Goal: Task Accomplishment & Management: Manage account settings

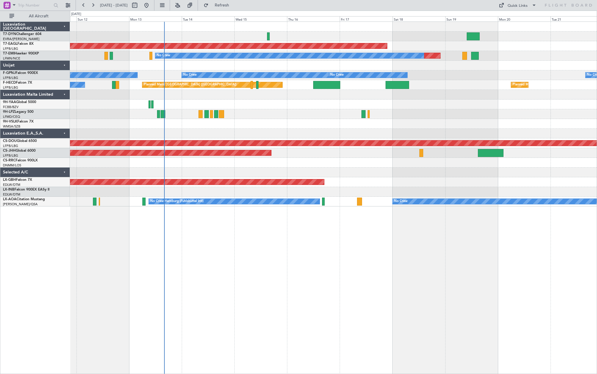
click at [283, 158] on div "Planned Maint Dubai (Al Maktoum Intl) Planned Maint No Crew No Crew No Crew No …" at bounding box center [333, 114] width 527 height 185
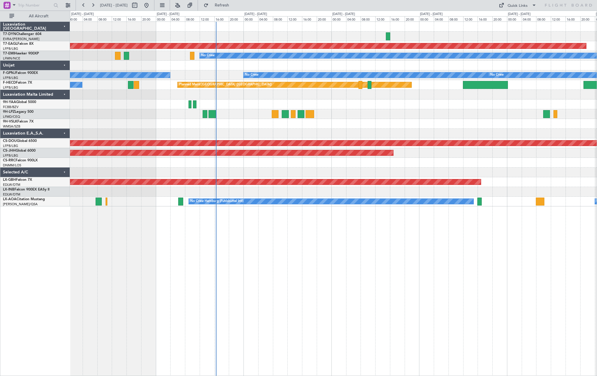
click at [265, 130] on div "Planned Maint Dubai (Al Maktoum Intl) Planned Maint No Crew No Crew No Crew No …" at bounding box center [333, 114] width 527 height 185
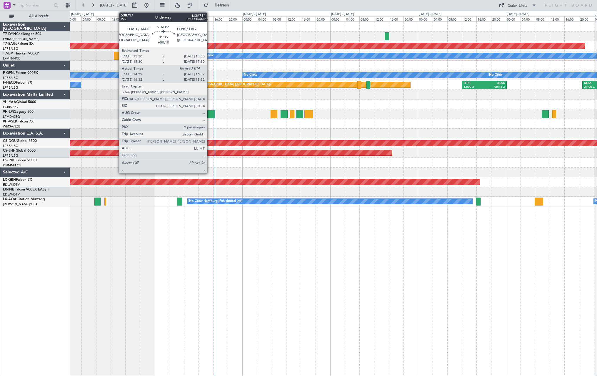
click at [210, 114] on div at bounding box center [210, 114] width 7 height 8
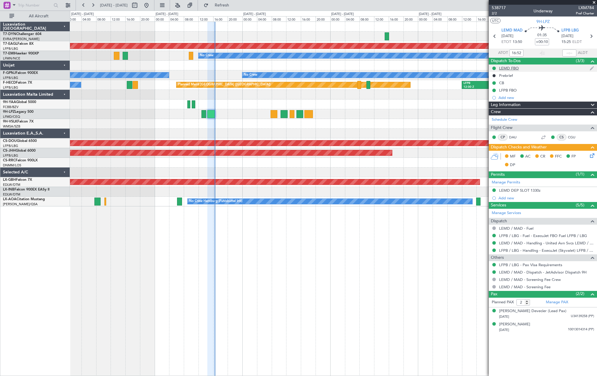
type input "14:52"
type input "16:25"
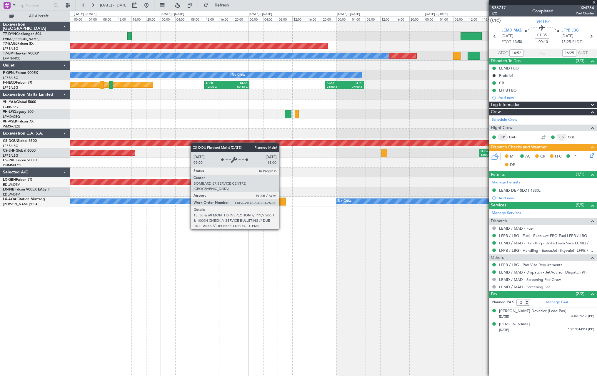
click at [159, 144] on div "Planned Maint Dubai (Al Maktoum Intl) Planned Maint No Crew No Crew No Crew No …" at bounding box center [333, 114] width 527 height 185
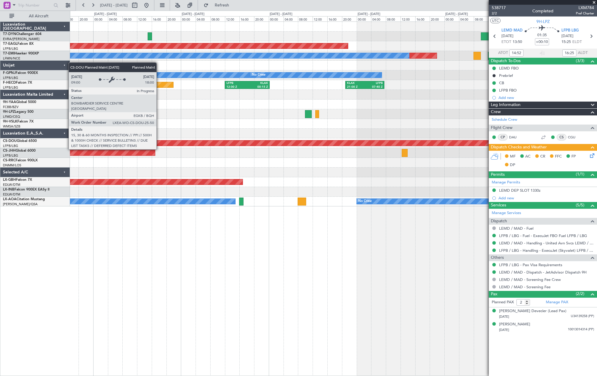
click at [180, 140] on div "Planned Maint London ([GEOGRAPHIC_DATA])" at bounding box center [333, 142] width 1581 height 5
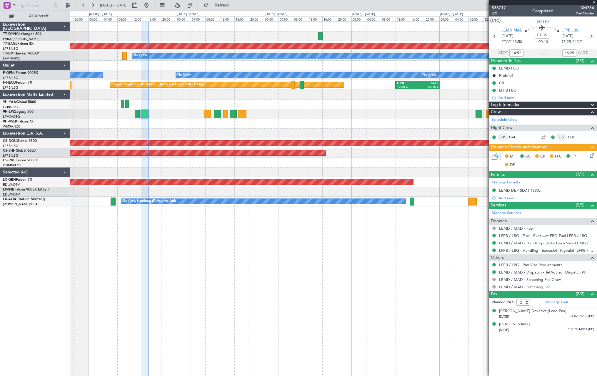
click at [342, 137] on div at bounding box center [333, 134] width 527 height 10
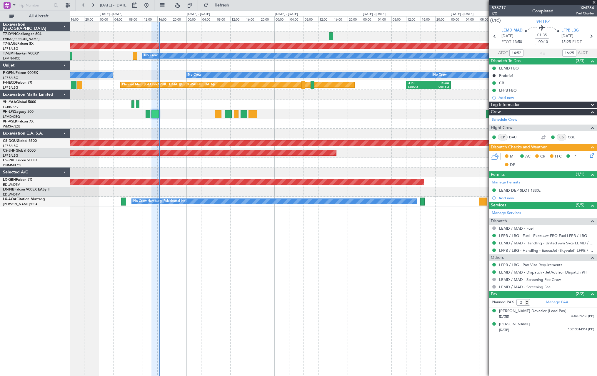
click at [260, 123] on div at bounding box center [333, 124] width 527 height 10
click at [236, 1] on button "Refresh" at bounding box center [218, 5] width 35 height 9
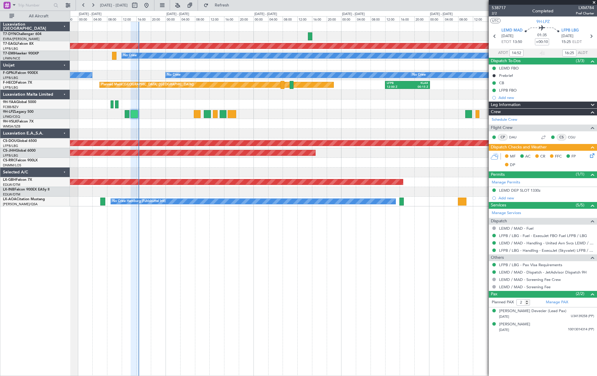
click at [303, 121] on div at bounding box center [333, 124] width 527 height 10
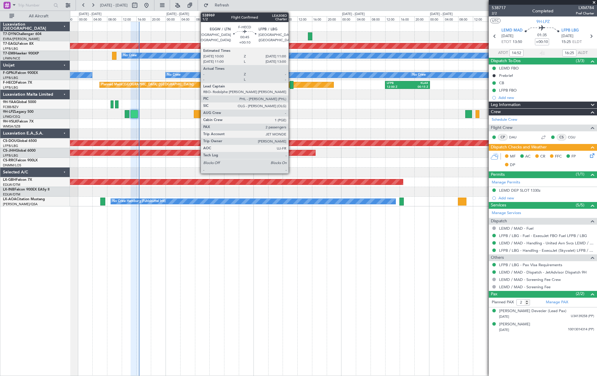
click at [291, 84] on div at bounding box center [292, 85] width 4 height 8
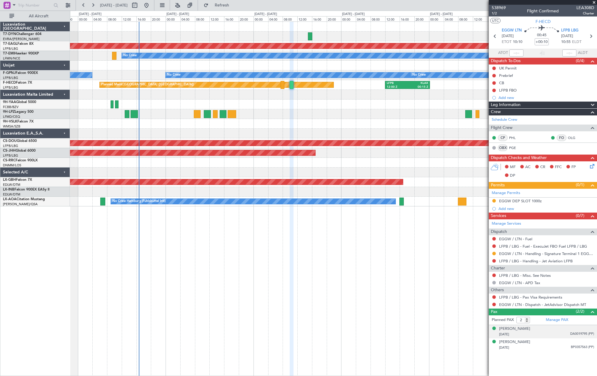
click at [543, 330] on div "[PERSON_NAME] [DATE] DA0019795 (PP)" at bounding box center [546, 331] width 95 height 11
click at [543, 341] on div "[PERSON_NAME] [DATE] BP0357563 (PP)" at bounding box center [546, 358] width 95 height 11
click at [543, 333] on div "[DATE] DA0019795 (PP)" at bounding box center [546, 334] width 95 height 6
click at [235, 4] on span "Refresh" at bounding box center [222, 5] width 25 height 4
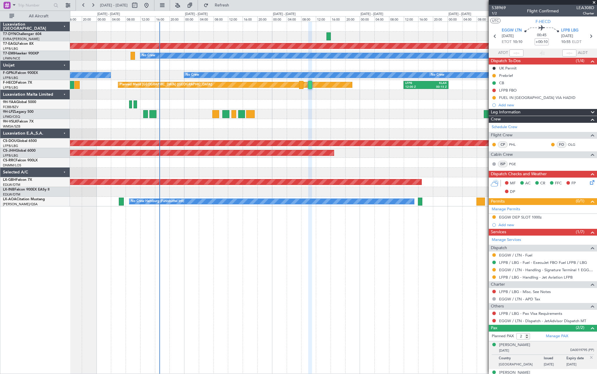
click at [336, 162] on div at bounding box center [333, 163] width 527 height 10
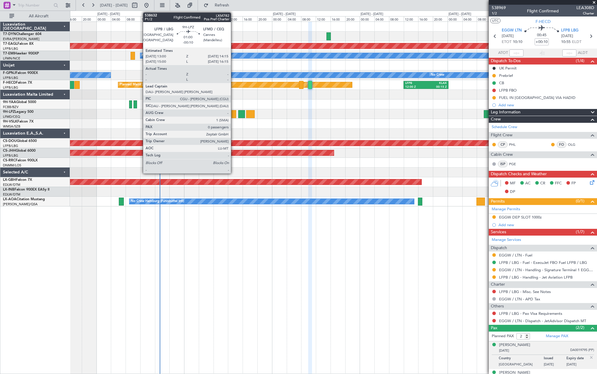
click at [234, 114] on div at bounding box center [234, 114] width 5 height 8
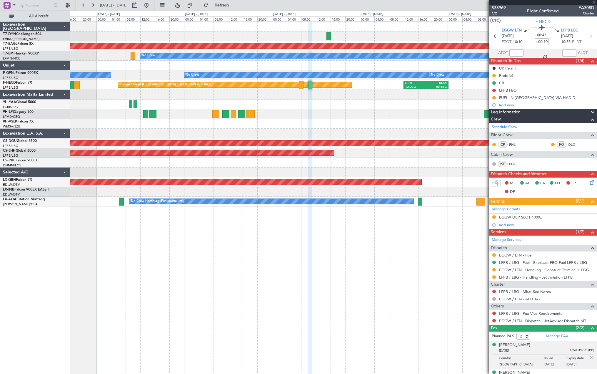
type input "-00:10"
type input "0"
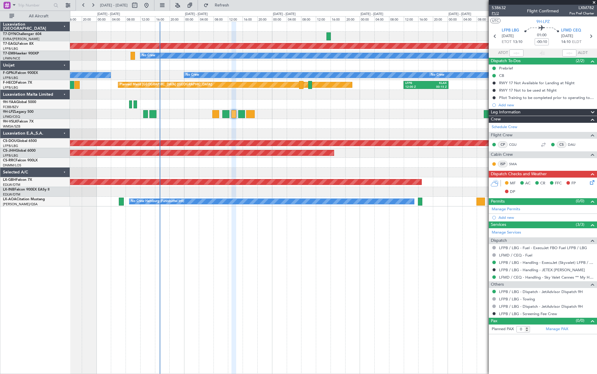
click at [494, 13] on span "P1/2" at bounding box center [499, 13] width 14 height 5
click at [496, 8] on span "538632" at bounding box center [499, 8] width 14 height 6
click at [235, 4] on span "Refresh" at bounding box center [222, 5] width 25 height 4
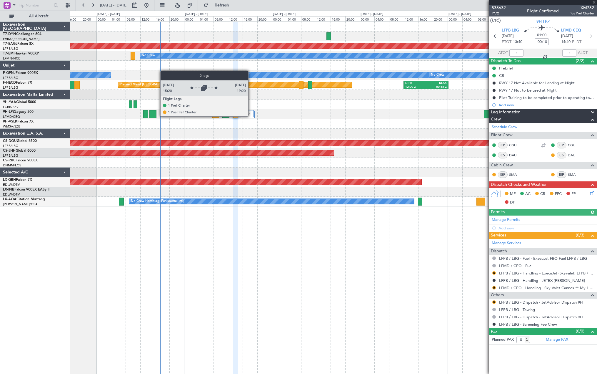
click at [248, 114] on img at bounding box center [249, 113] width 4 height 2
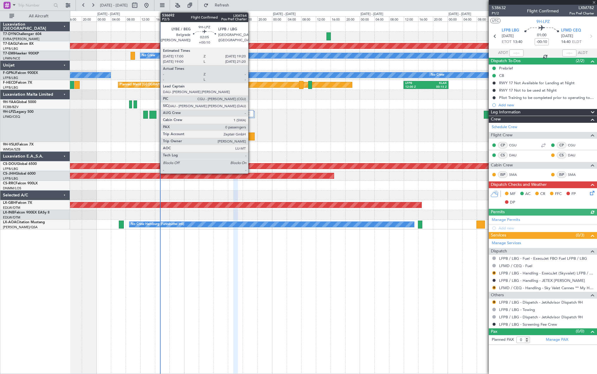
click at [252, 136] on div at bounding box center [250, 136] width 9 height 8
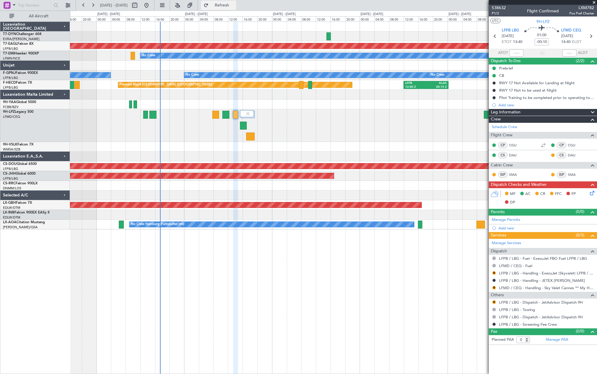
click at [235, 6] on span "Refresh" at bounding box center [222, 5] width 25 height 4
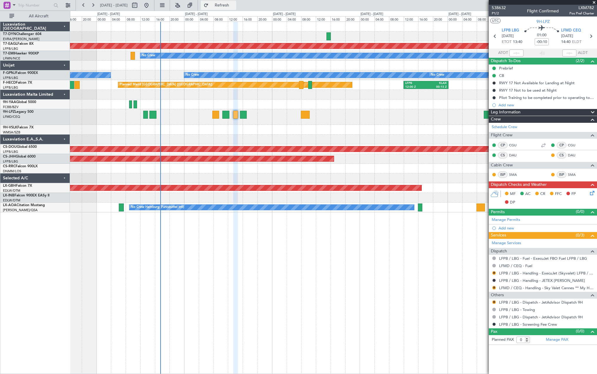
click at [236, 9] on button "Refresh" at bounding box center [218, 5] width 35 height 9
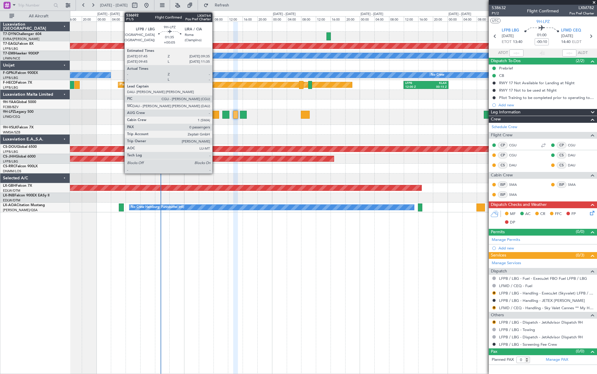
click at [215, 115] on div at bounding box center [215, 115] width 7 height 8
click at [216, 114] on div at bounding box center [215, 115] width 7 height 8
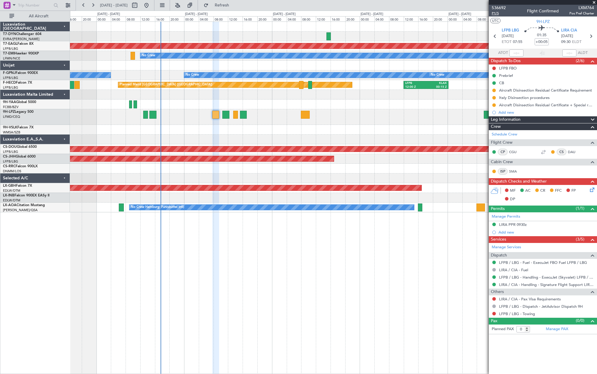
click at [496, 13] on span "P1/5" at bounding box center [499, 13] width 14 height 5
click at [235, 3] on span "Refresh" at bounding box center [222, 5] width 25 height 4
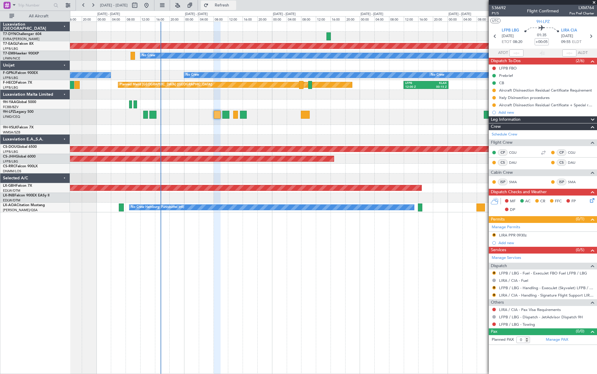
click at [229, 6] on span "Refresh" at bounding box center [222, 5] width 25 height 4
click at [236, 1] on button "Refresh" at bounding box center [218, 5] width 35 height 9
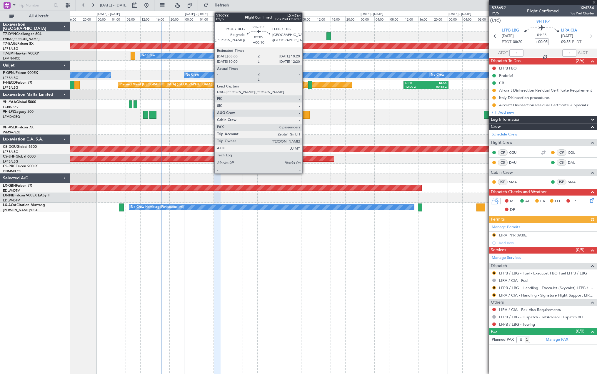
click at [305, 114] on div at bounding box center [305, 115] width 9 height 8
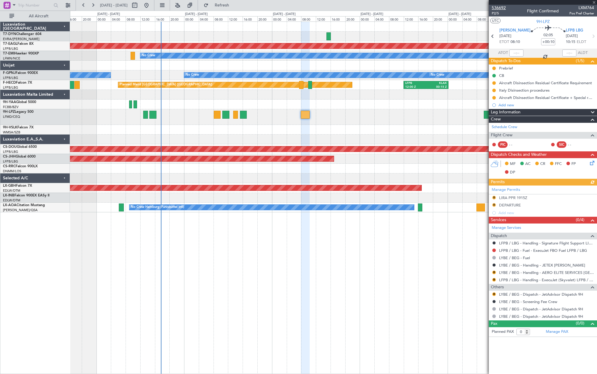
click at [501, 7] on span "536692" at bounding box center [499, 8] width 14 height 6
click at [494, 11] on span "P2/5" at bounding box center [499, 13] width 14 height 5
click at [229, 8] on button "Refresh" at bounding box center [218, 5] width 35 height 9
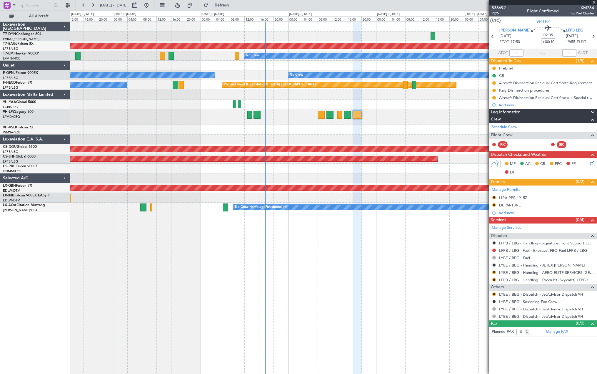
click at [353, 121] on div "Planned Maint Dubai (Al Maktoum Intl) Planned Maint No Crew No Crew No Crew No …" at bounding box center [333, 117] width 527 height 190
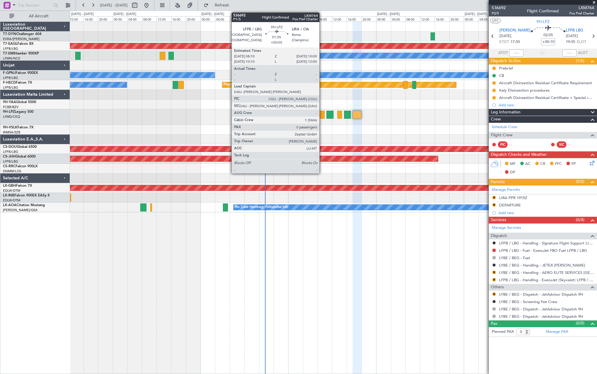
click at [322, 115] on div at bounding box center [321, 115] width 7 height 8
type input "+00:05"
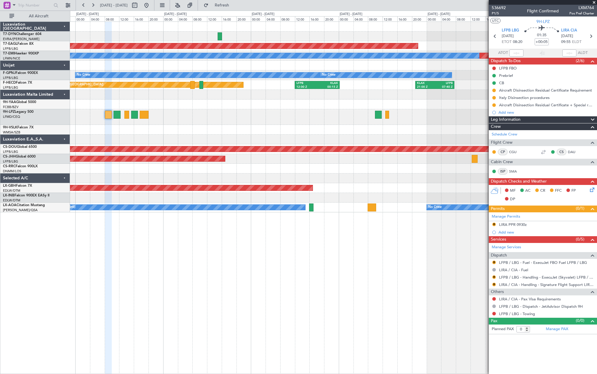
click at [218, 132] on div "Planned Maint Dubai (Al Maktoum Intl) Planned Maint No Crew No Crew No Crew No …" at bounding box center [333, 117] width 527 height 190
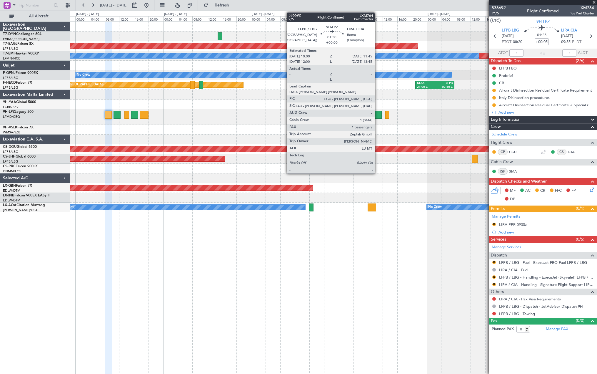
click at [378, 115] on div at bounding box center [378, 115] width 6 height 8
type input "1"
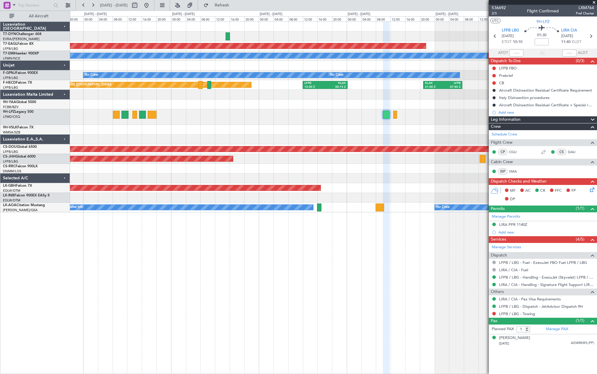
click at [303, 121] on div at bounding box center [333, 117] width 527 height 16
click at [306, 120] on div at bounding box center [333, 117] width 527 height 16
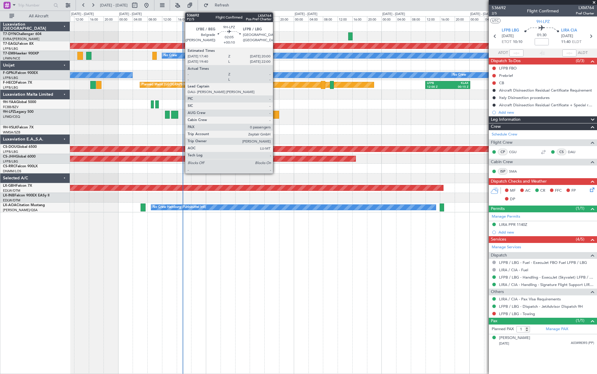
click at [276, 115] on div at bounding box center [274, 115] width 9 height 8
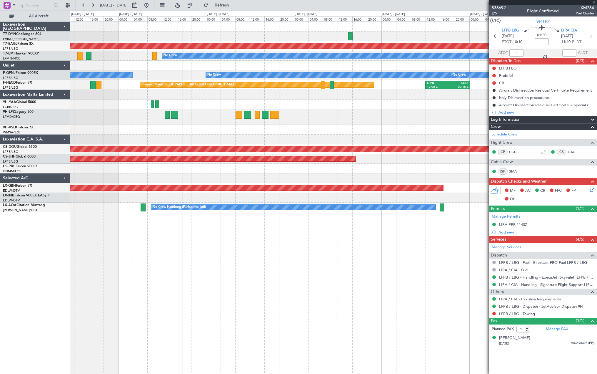
type input "+00:10"
type input "0"
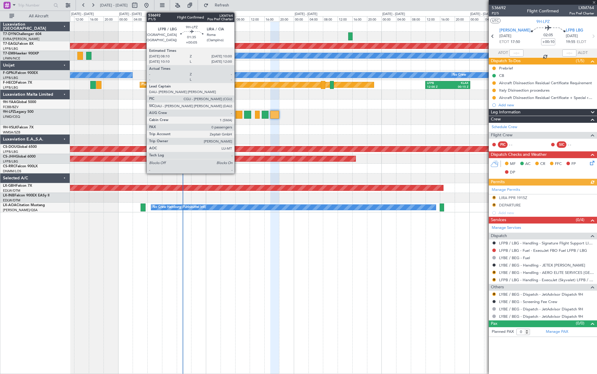
click at [237, 113] on div at bounding box center [239, 115] width 7 height 8
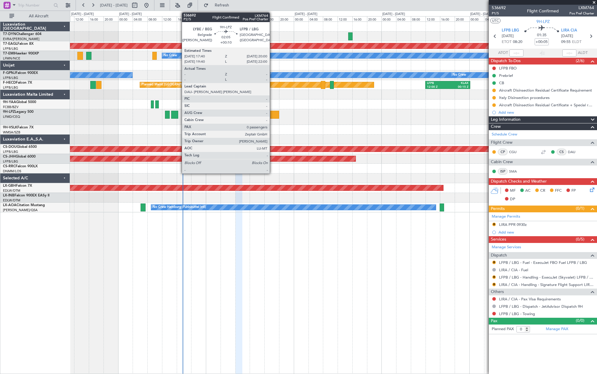
click at [272, 113] on div at bounding box center [274, 115] width 9 height 8
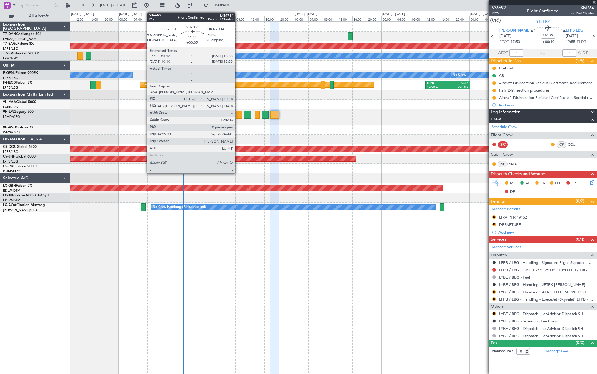
click at [238, 115] on div at bounding box center [239, 115] width 7 height 8
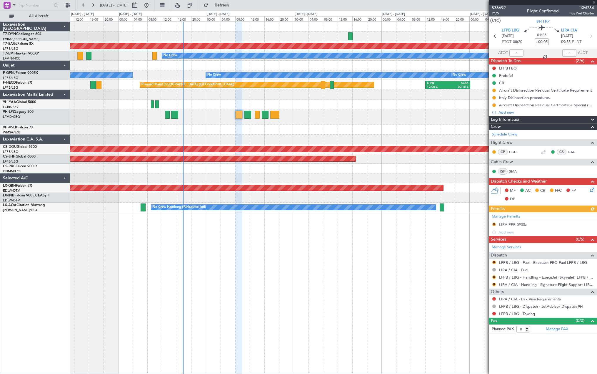
click at [494, 14] on span "P1/5" at bounding box center [499, 13] width 14 height 5
click at [235, 8] on button "Refresh" at bounding box center [218, 5] width 35 height 9
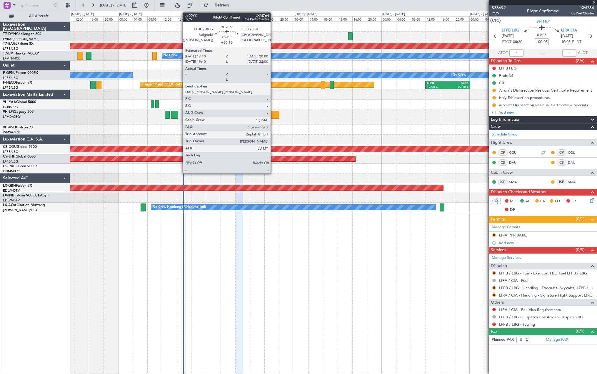
click at [273, 115] on div at bounding box center [274, 115] width 9 height 8
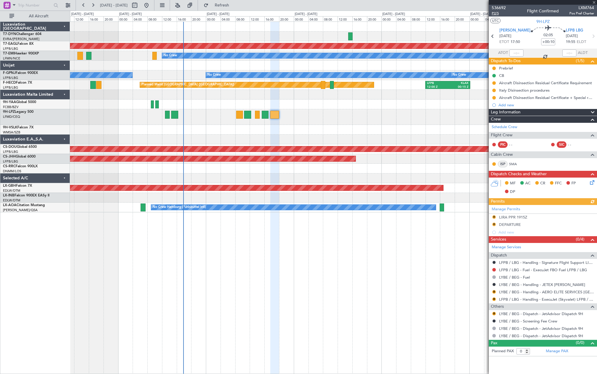
click at [495, 14] on span "P2/5" at bounding box center [499, 13] width 14 height 5
click at [235, 5] on span "Refresh" at bounding box center [222, 5] width 25 height 4
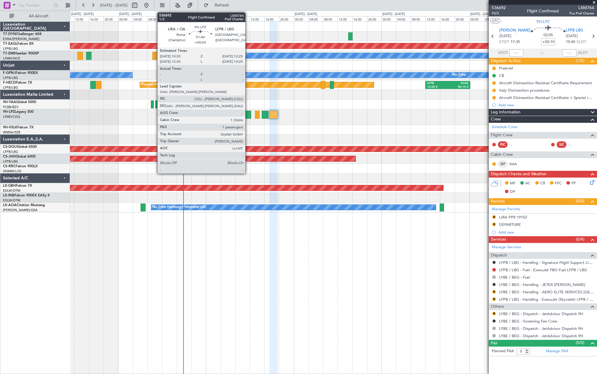
click at [248, 114] on div at bounding box center [247, 115] width 7 height 8
type input "+00:05"
type input "1"
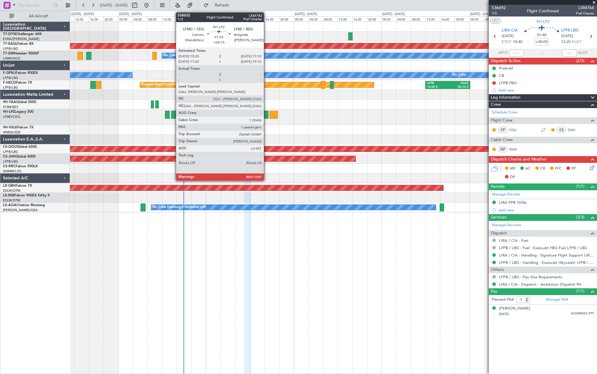
click at [267, 113] on div at bounding box center [265, 115] width 7 height 8
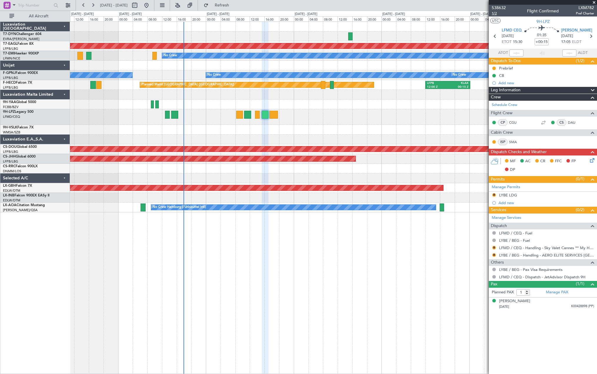
click at [497, 13] on span "1/2" at bounding box center [499, 13] width 14 height 5
click at [501, 8] on span "538632" at bounding box center [499, 8] width 14 height 6
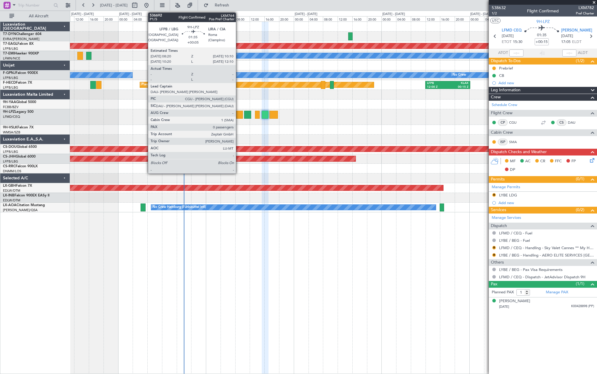
click at [239, 112] on div at bounding box center [239, 115] width 7 height 8
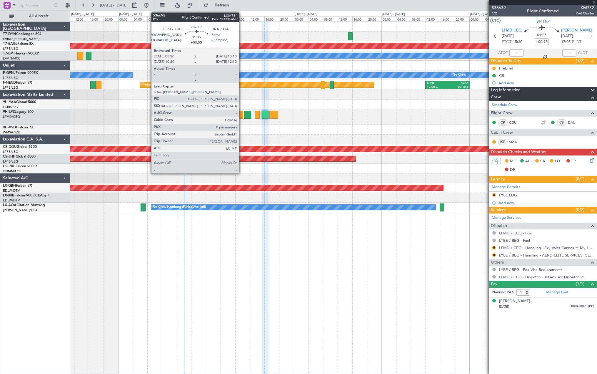
type input "+00:05"
type input "0"
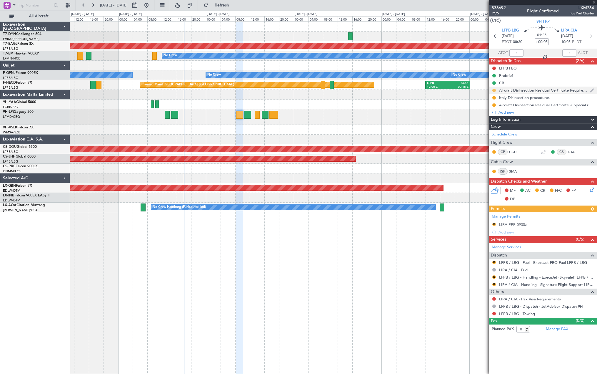
click at [495, 91] on button at bounding box center [495, 91] width 4 height 4
click at [483, 126] on span at bounding box center [483, 125] width 4 height 4
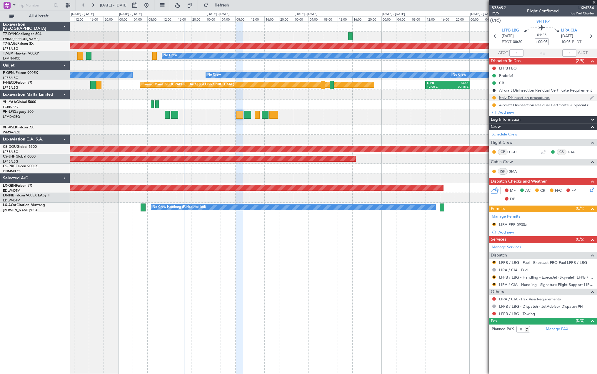
click at [493, 96] on div at bounding box center [494, 97] width 5 height 5
click at [495, 99] on mat-tooltip-component "In Progress" at bounding box center [494, 107] width 27 height 16
click at [494, 97] on button at bounding box center [495, 98] width 4 height 4
click at [484, 131] on span at bounding box center [483, 133] width 4 height 4
click at [495, 104] on button at bounding box center [495, 105] width 4 height 4
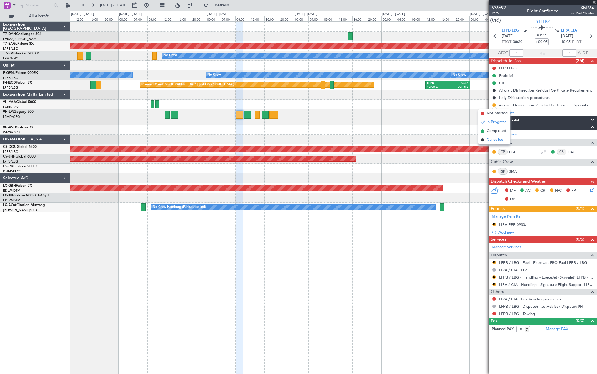
click at [483, 139] on span at bounding box center [483, 140] width 4 height 4
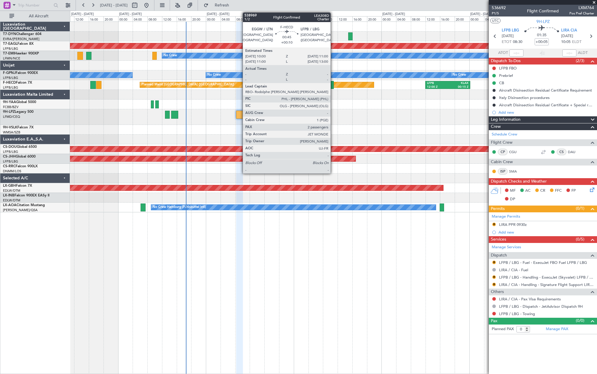
click at [333, 85] on div at bounding box center [332, 85] width 4 height 8
type input "+00:10"
type input "2"
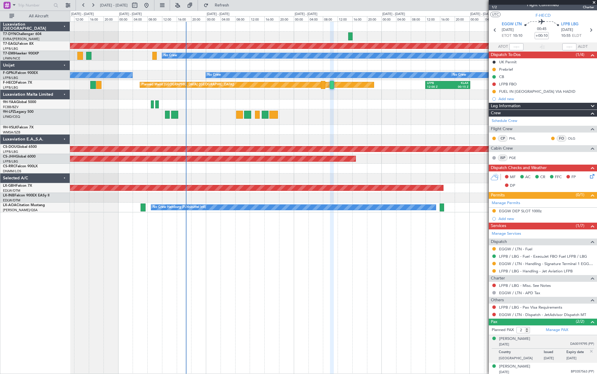
scroll to position [8, 0]
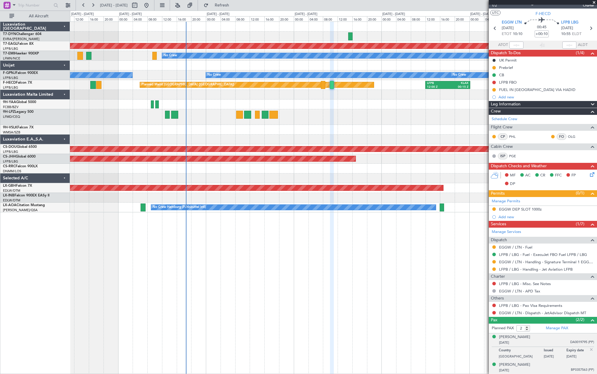
click at [543, 341] on div "[DATE] BP0357563 (PP)" at bounding box center [546, 370] width 95 height 6
click at [495, 306] on button at bounding box center [495, 305] width 4 height 4
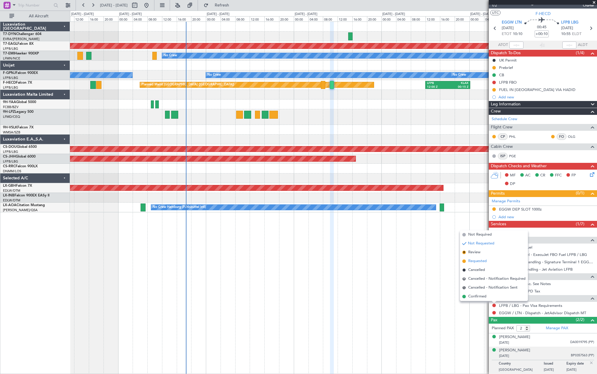
click at [464, 260] on span at bounding box center [465, 261] width 4 height 4
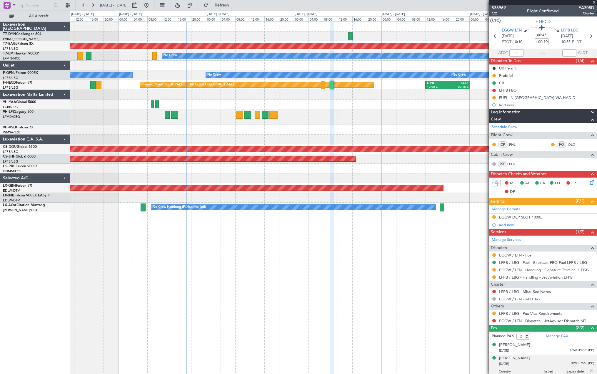
scroll to position [8, 0]
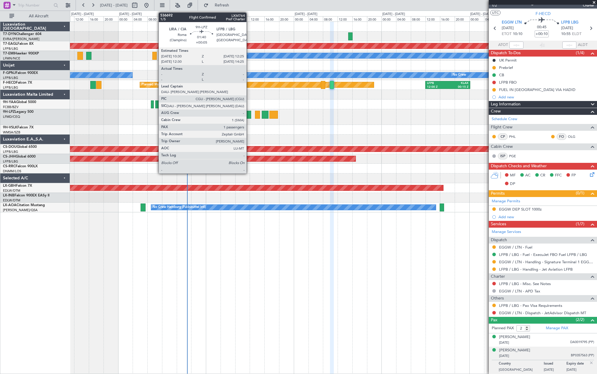
click at [249, 114] on div at bounding box center [247, 115] width 7 height 8
click at [248, 112] on div at bounding box center [247, 115] width 7 height 8
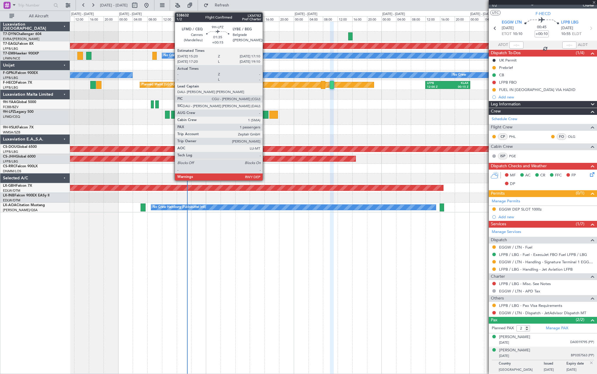
type input "+00:05"
type input "1"
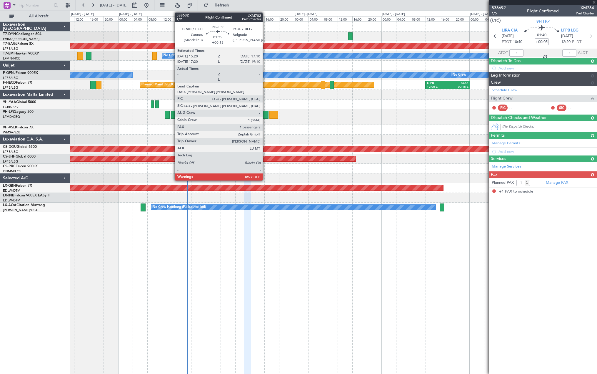
scroll to position [0, 0]
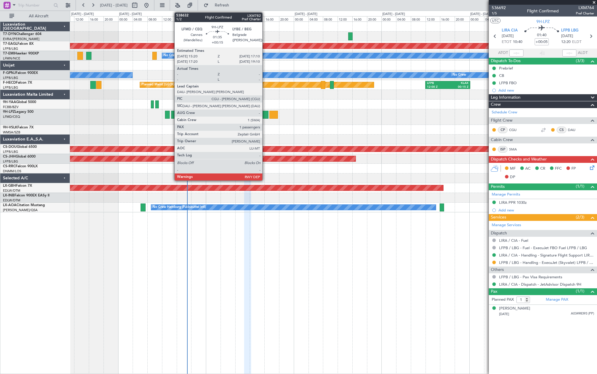
click at [265, 115] on div at bounding box center [265, 115] width 7 height 8
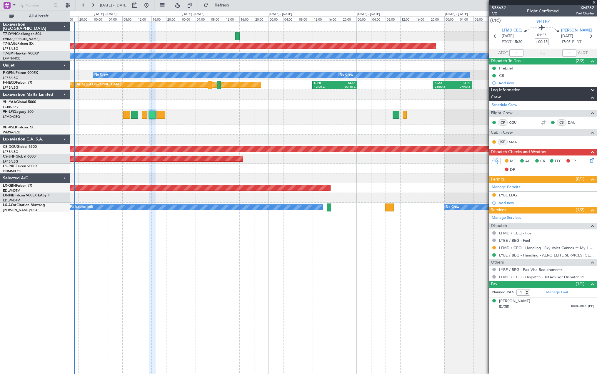
click at [213, 139] on div "Planned Maint Dubai (Al Maktoum Intl) Planned Maint No Crew No Crew No Crew No …" at bounding box center [333, 117] width 527 height 190
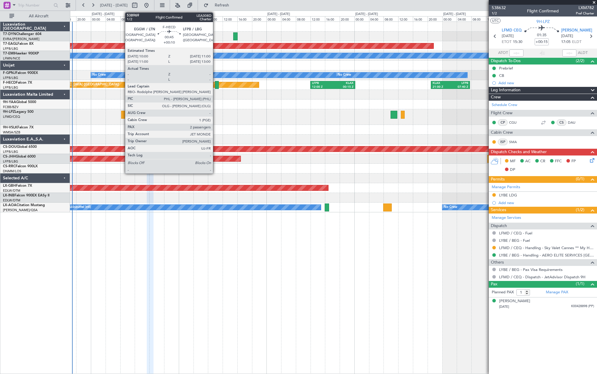
click at [216, 84] on div at bounding box center [217, 85] width 4 height 8
type input "+00:10"
type input "2"
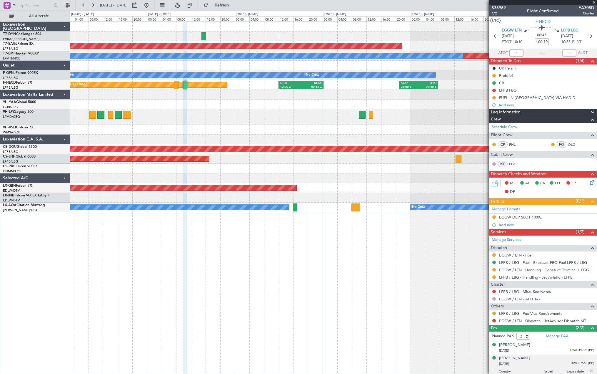
click at [172, 140] on div "Planned Maint Dubai (Al Maktoum Intl) Planned Maint No Crew No Crew No Crew No …" at bounding box center [333, 117] width 527 height 190
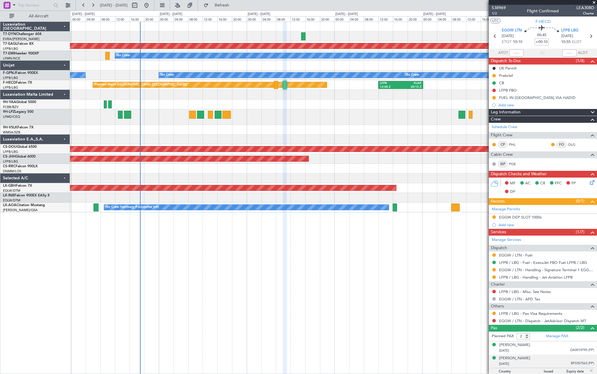
click at [378, 227] on div "Planned Maint Dubai (Al Maktoum Intl) Planned Maint No Crew No Crew No Crew No …" at bounding box center [333, 197] width 527 height 352
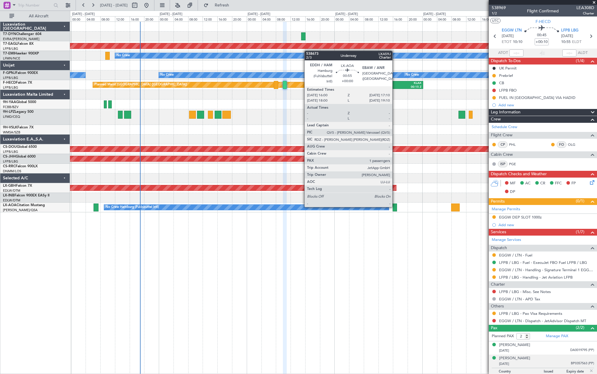
click at [395, 206] on div at bounding box center [395, 207] width 4 height 8
click at [396, 206] on div at bounding box center [395, 207] width 4 height 8
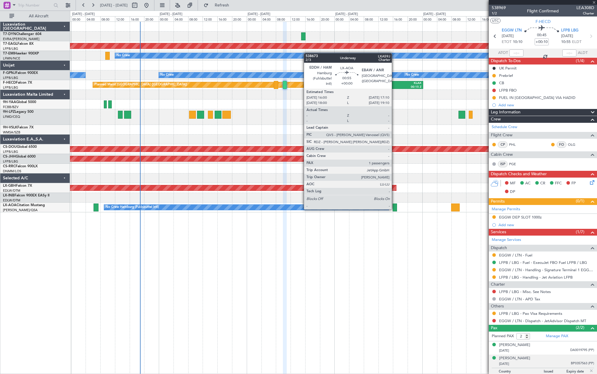
type input "1"
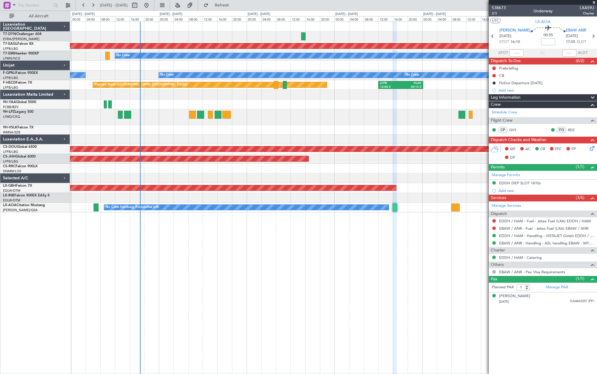
click at [161, 119] on div at bounding box center [333, 117] width 527 height 16
click at [159, 119] on div at bounding box center [333, 117] width 527 height 16
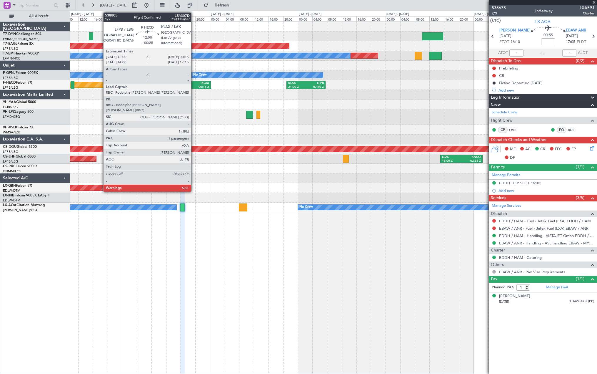
click at [194, 83] on div "KLAX" at bounding box center [198, 83] width 21 height 4
click at [193, 83] on div "KLAX" at bounding box center [198, 83] width 21 height 4
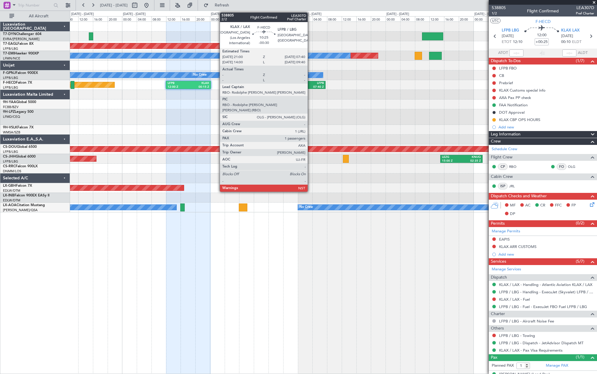
click at [310, 83] on div "LFPB" at bounding box center [315, 83] width 18 height 4
type input "-00:30"
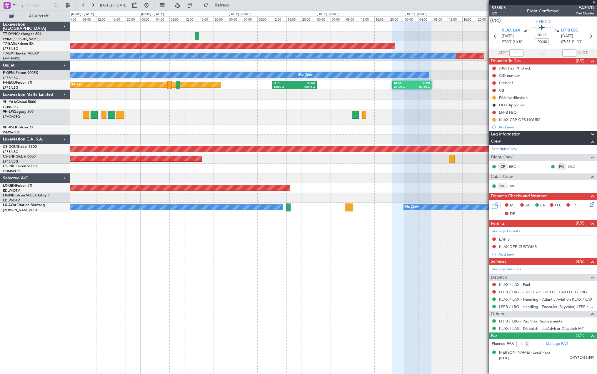
click at [287, 113] on div at bounding box center [333, 117] width 527 height 16
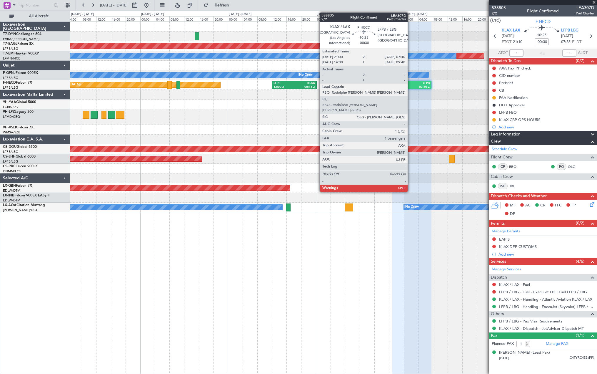
click at [411, 84] on div "KLAX" at bounding box center [403, 83] width 18 height 4
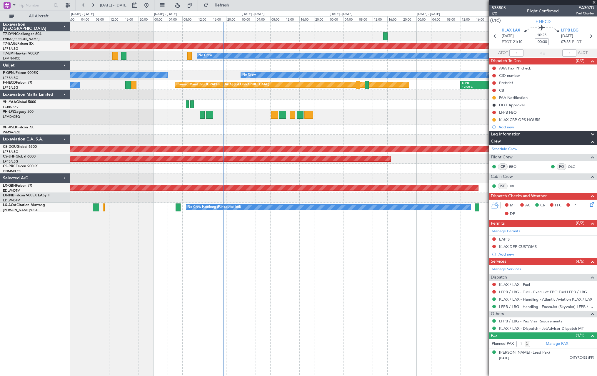
click at [391, 122] on div "Planned Maint Dubai (Al Maktoum Intl) Planned Maint No Crew No Crew No Crew No …" at bounding box center [333, 117] width 527 height 190
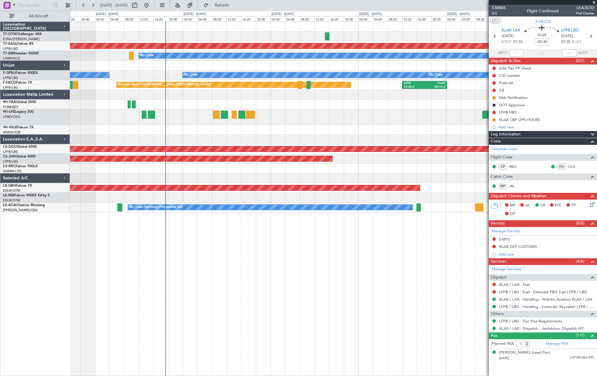
click at [333, 131] on div "Planned Maint Dubai (Al Maktoum Intl) Planned Maint No Crew No Crew No Crew No …" at bounding box center [333, 117] width 527 height 190
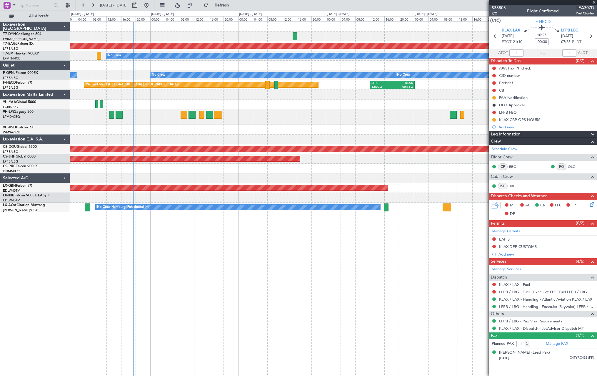
click at [308, 114] on div at bounding box center [333, 117] width 527 height 16
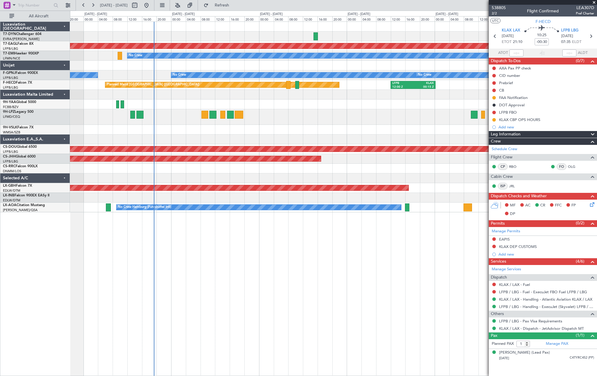
click at [233, 135] on div "Planned Maint Dubai (Al Maktoum Intl) Planned Maint No Crew No Crew No Crew No …" at bounding box center [333, 117] width 527 height 190
click at [233, 135] on div at bounding box center [333, 139] width 527 height 10
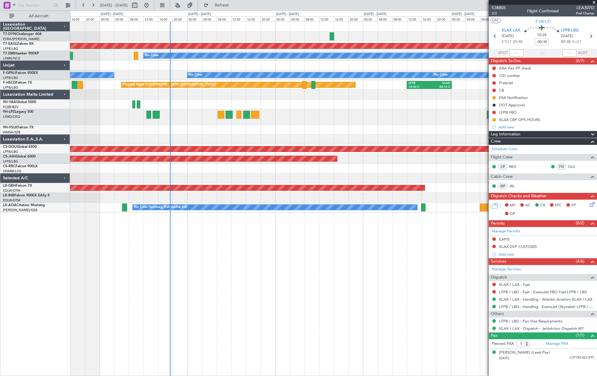
click at [280, 132] on div at bounding box center [333, 130] width 527 height 10
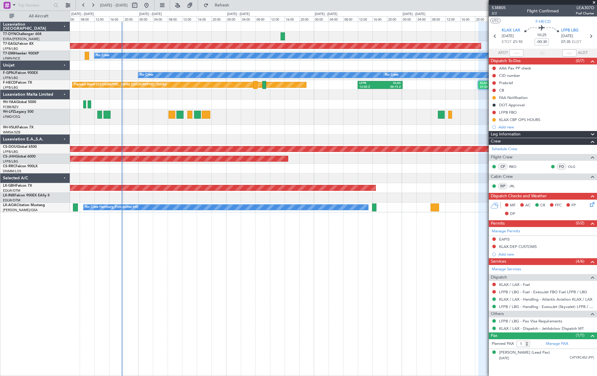
click at [205, 138] on div at bounding box center [333, 139] width 527 height 10
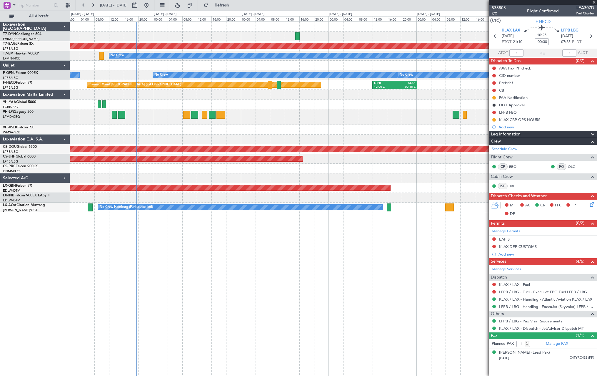
click at [187, 123] on div "Planned Maint Dubai (Al Maktoum Intl) Planned Maint No Crew No Crew No Crew No …" at bounding box center [333, 117] width 527 height 190
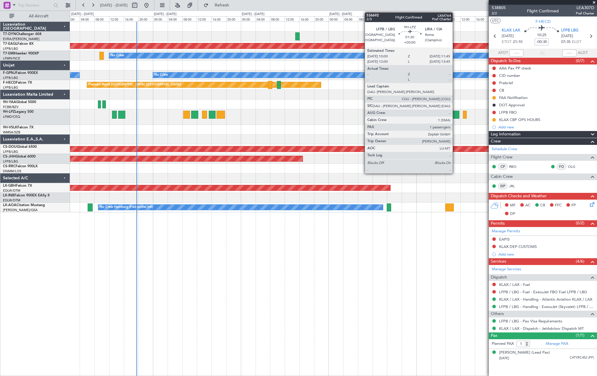
click at [456, 112] on div at bounding box center [456, 115] width 6 height 8
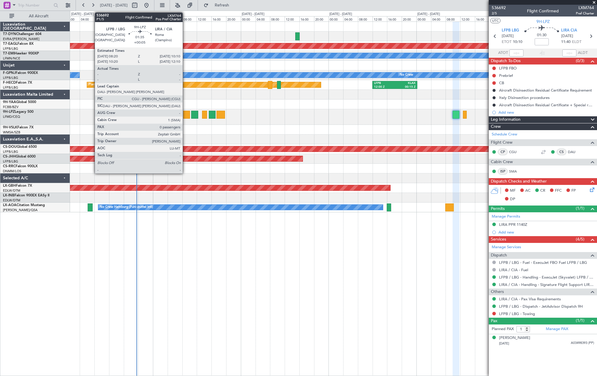
click at [185, 114] on div at bounding box center [186, 115] width 7 height 8
click at [186, 112] on div at bounding box center [186, 115] width 7 height 8
type input "+00:05"
type input "0"
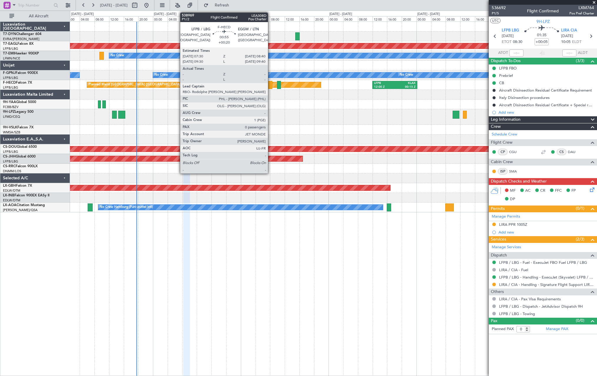
click at [271, 85] on div at bounding box center [270, 85] width 4 height 8
click at [269, 83] on div at bounding box center [270, 85] width 4 height 8
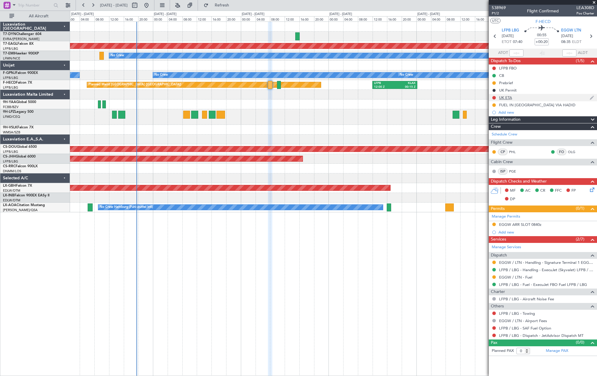
click at [528, 96] on div "UK ETA" at bounding box center [543, 97] width 108 height 7
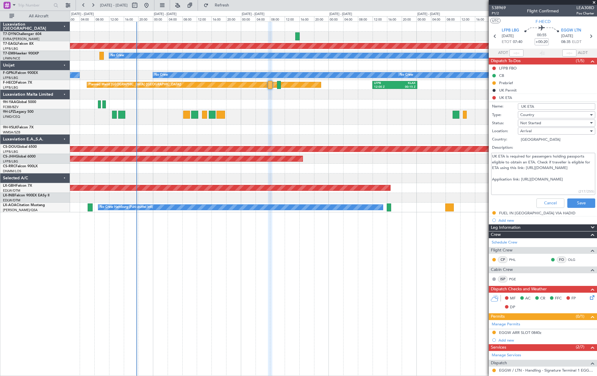
click at [495, 95] on li "UK ETA Name: UK ETA Type: Country Status: Not Started Location: Arrival Country…" at bounding box center [543, 152] width 108 height 116
click at [550, 202] on button "Cancel" at bounding box center [551, 202] width 28 height 9
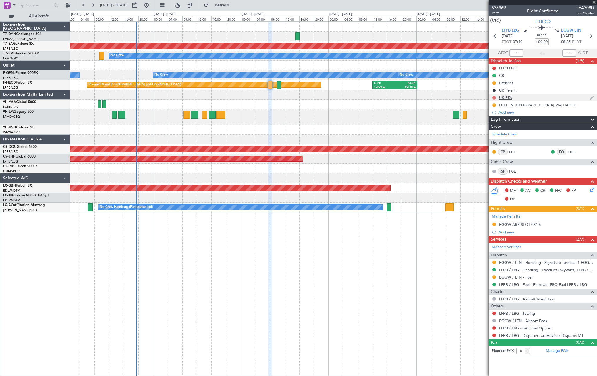
click at [494, 97] on button at bounding box center [495, 98] width 4 height 4
click at [483, 132] on span at bounding box center [483, 133] width 4 height 4
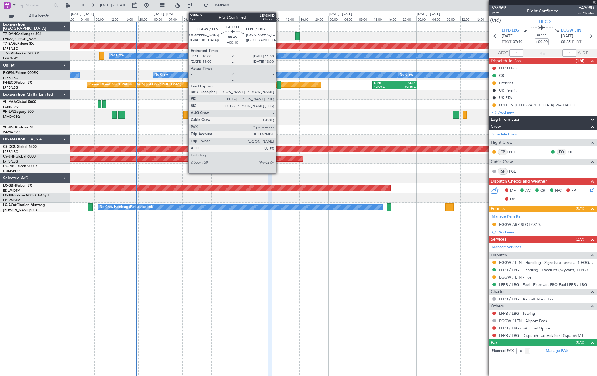
click at [279, 83] on div at bounding box center [279, 85] width 4 height 8
type input "+00:10"
type input "2"
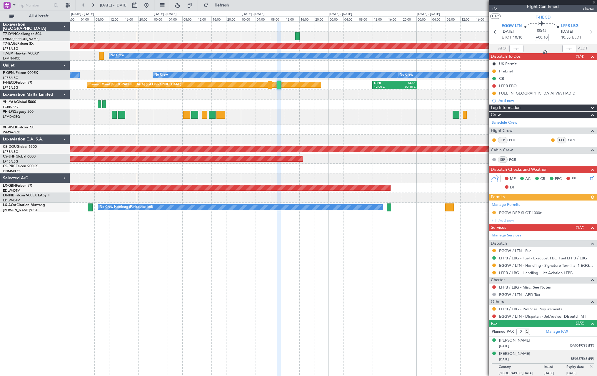
scroll to position [6, 0]
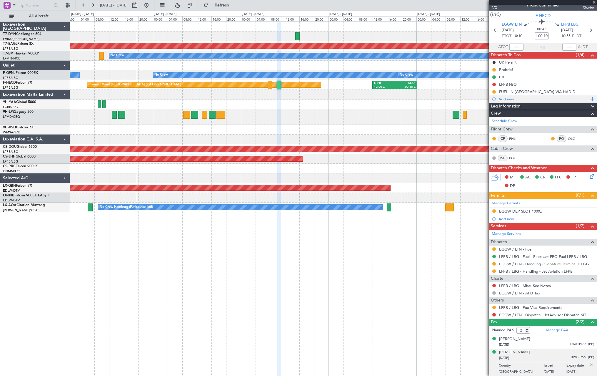
click at [508, 98] on div "Add new" at bounding box center [544, 99] width 90 height 5
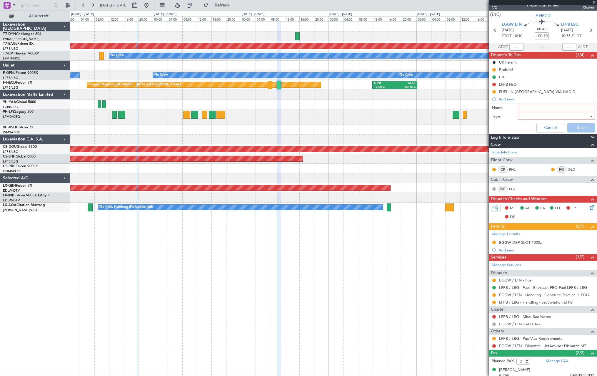
click at [530, 106] on input "Name:" at bounding box center [556, 108] width 77 height 6
type input "GAR UK"
click at [589, 117] on div at bounding box center [591, 116] width 4 height 5
click at [585, 117] on body "13 Oct 2025 - 19 Oct 2025 Refresh Quick Links All Aircraft Planned Maint Dubai …" at bounding box center [298, 188] width 597 height 376
click at [562, 126] on span "Generic" at bounding box center [554, 128] width 69 height 9
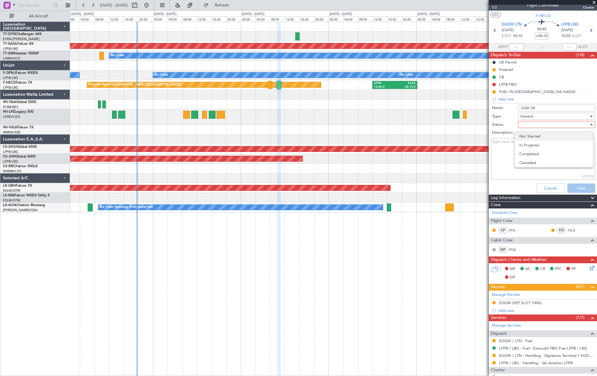
click at [566, 135] on span "Not Started" at bounding box center [554, 136] width 69 height 9
click at [573, 191] on button "Save" at bounding box center [582, 187] width 28 height 9
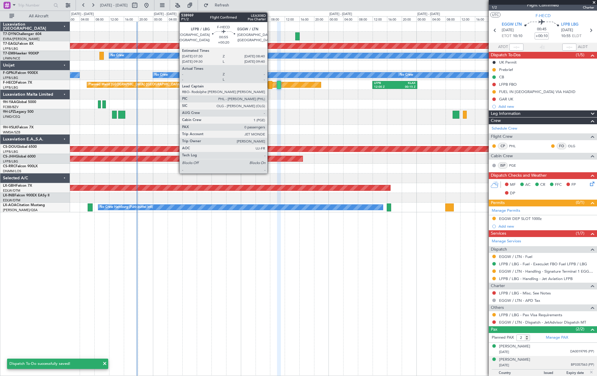
click at [270, 84] on div at bounding box center [270, 85] width 4 height 8
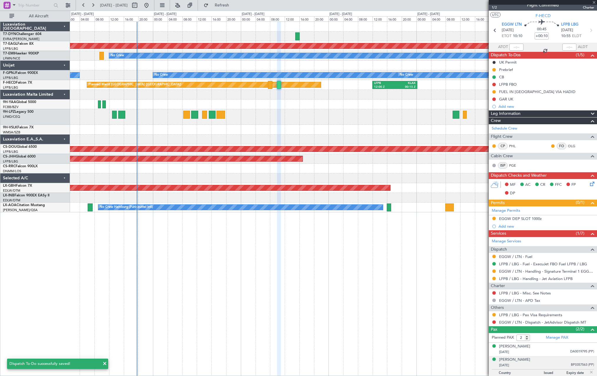
type input "+00:20"
type input "0"
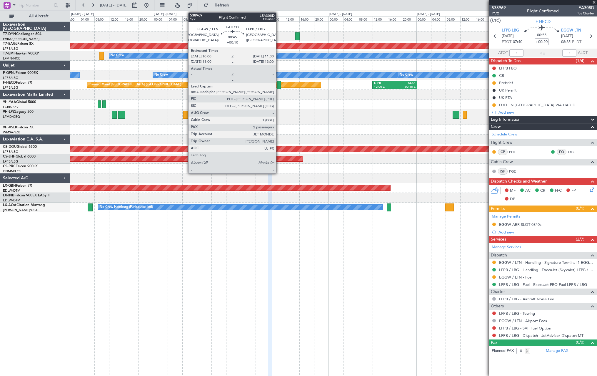
click at [279, 83] on div at bounding box center [279, 85] width 4 height 8
click at [280, 84] on div at bounding box center [279, 85] width 4 height 8
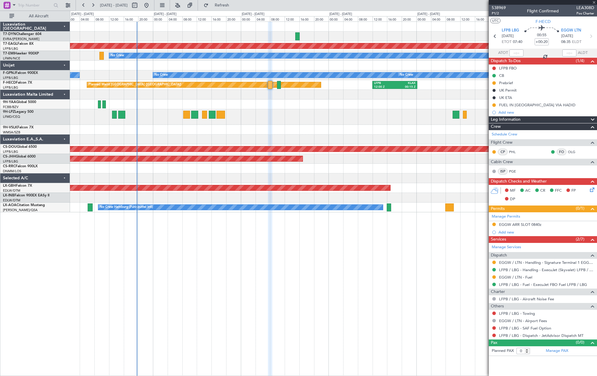
type input "+00:10"
type input "2"
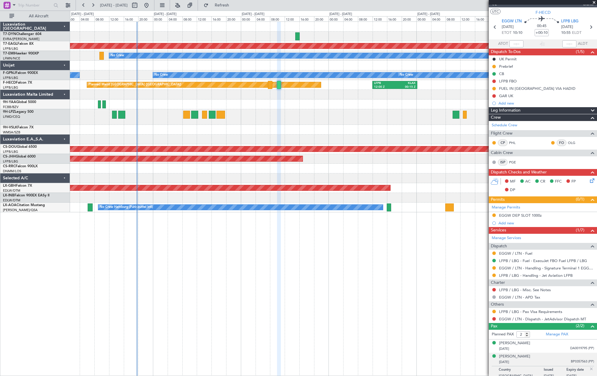
scroll to position [13, 0]
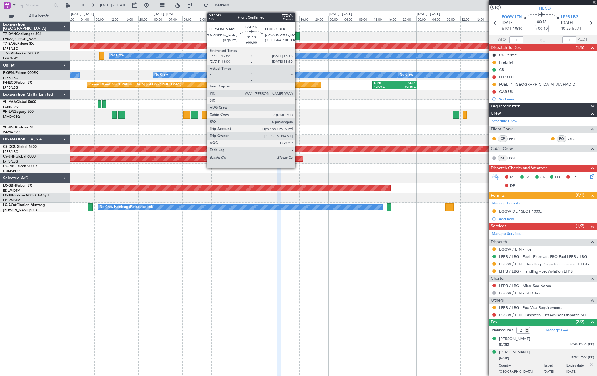
click at [298, 36] on div at bounding box center [297, 36] width 4 height 8
type input "5"
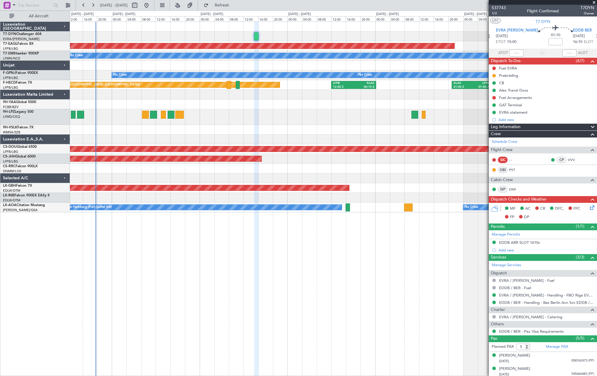
click at [402, 69] on div at bounding box center [333, 66] width 527 height 10
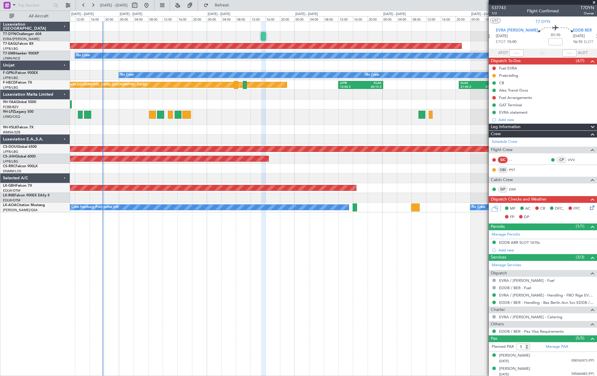
click at [269, 64] on div at bounding box center [333, 66] width 527 height 10
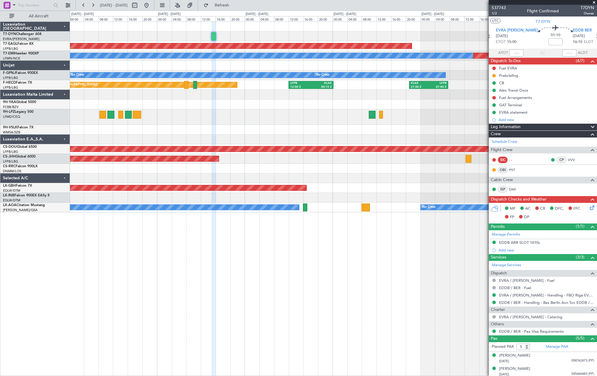
click at [168, 126] on div "Planned Maint Dubai (Al Maktoum Intl) Planned Maint No Crew No Crew No Crew No …" at bounding box center [333, 117] width 527 height 190
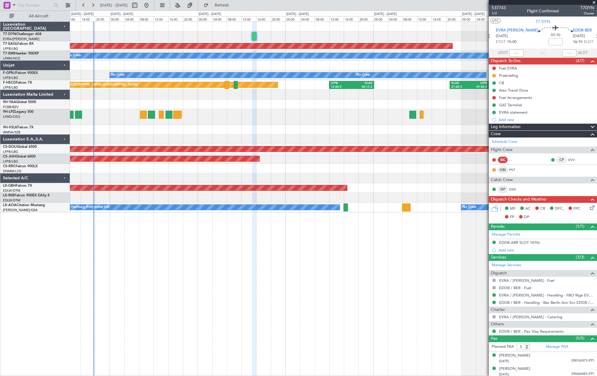
click at [292, 92] on div at bounding box center [333, 95] width 527 height 10
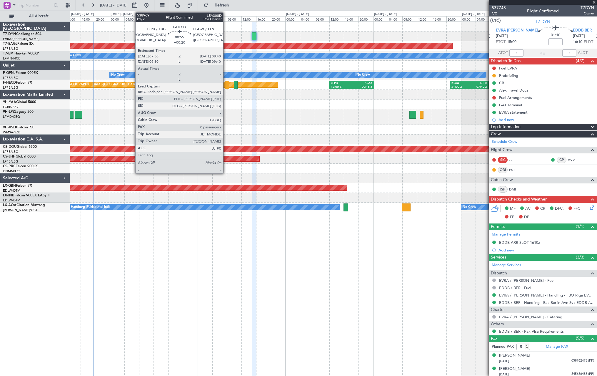
click at [226, 84] on div at bounding box center [227, 85] width 4 height 8
type input "+00:20"
type input "0"
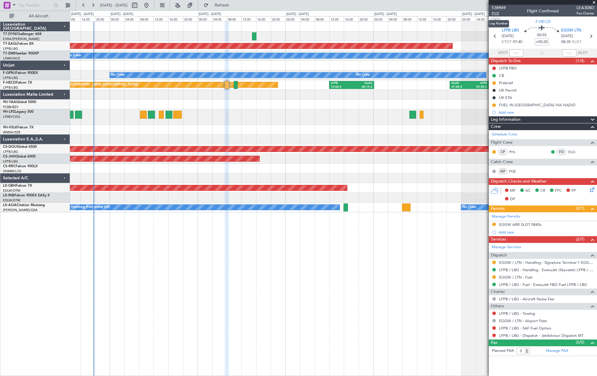
click at [499, 11] on span "P1/2" at bounding box center [499, 13] width 14 height 5
click at [496, 11] on span "P1/2" at bounding box center [499, 13] width 14 height 5
click at [511, 261] on link "EGGW / LTN - Handling - Signature Terminal 1 EGGW / LTN" at bounding box center [546, 262] width 95 height 5
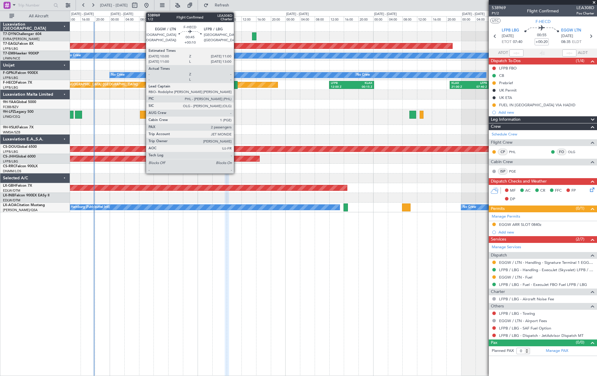
click at [237, 84] on div at bounding box center [236, 85] width 4 height 8
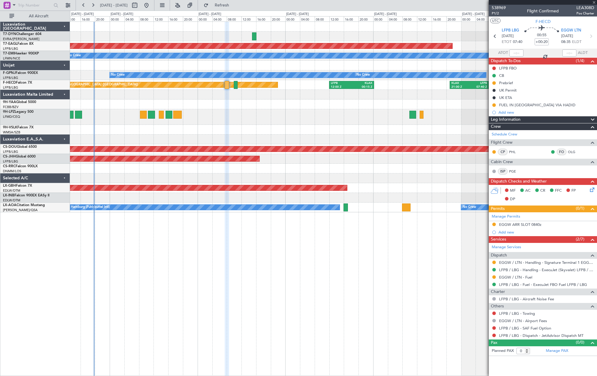
type input "+00:10"
type input "2"
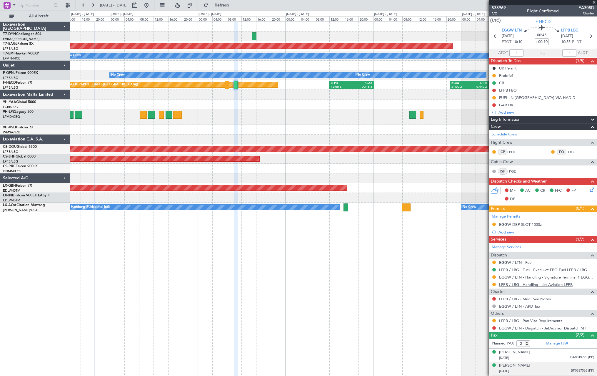
click at [546, 286] on link "LFPB / LBG - Handling - Jet Aviation LFPB" at bounding box center [536, 284] width 74 height 5
click at [589, 191] on icon at bounding box center [591, 188] width 5 height 5
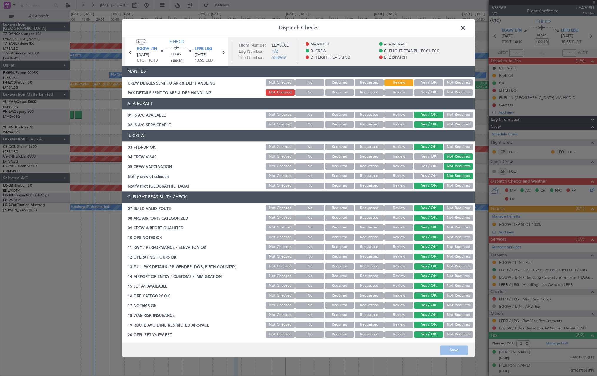
click at [416, 81] on button "Yes / OK" at bounding box center [428, 82] width 29 height 6
click at [425, 91] on button "Yes / OK" at bounding box center [428, 92] width 29 height 6
click at [450, 346] on button "Save" at bounding box center [454, 349] width 28 height 9
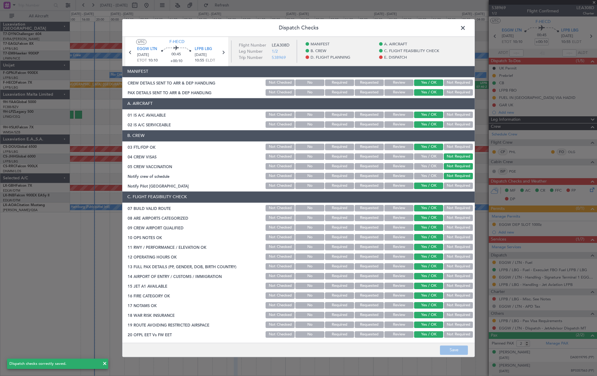
click at [466, 26] on span at bounding box center [466, 30] width 0 height 12
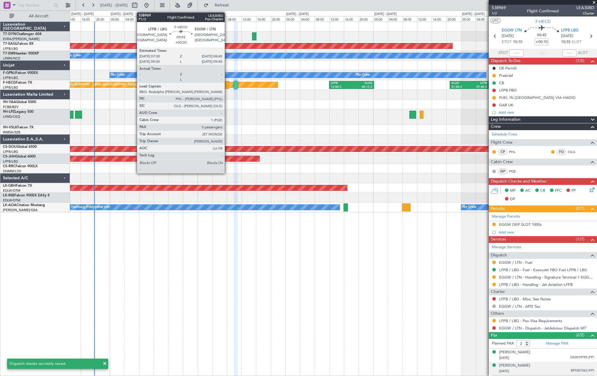
click at [227, 83] on div at bounding box center [227, 85] width 4 height 8
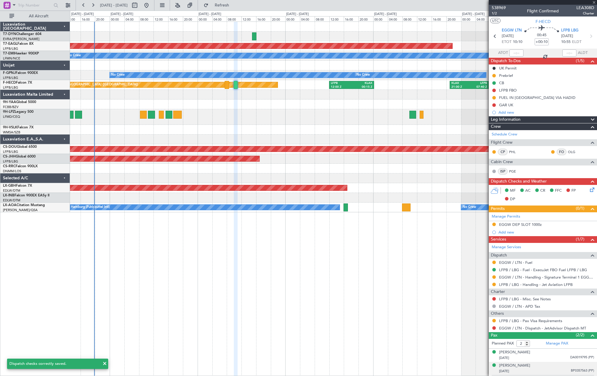
type input "+00:20"
type input "0"
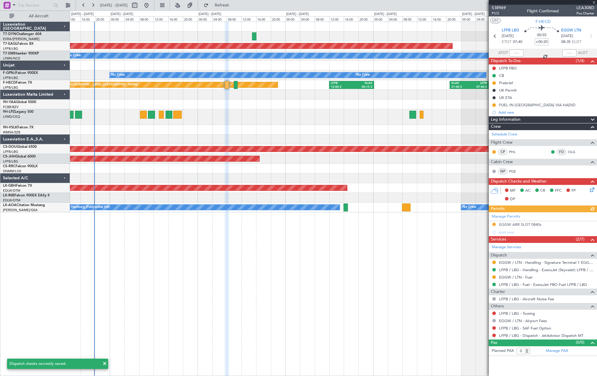
click at [591, 187] on icon at bounding box center [591, 188] width 5 height 5
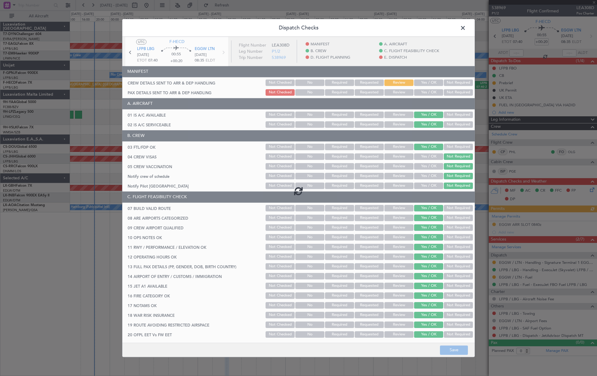
click at [431, 83] on div at bounding box center [298, 191] width 353 height 308
click at [421, 83] on div at bounding box center [298, 191] width 353 height 308
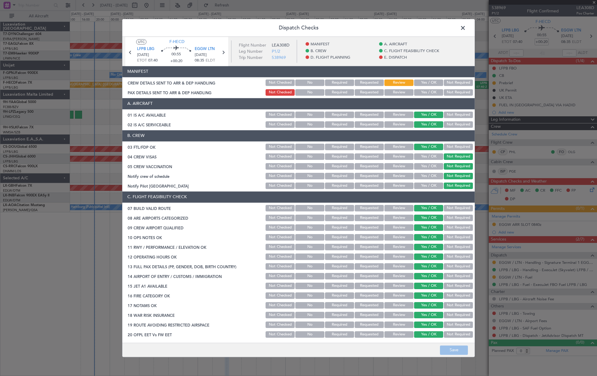
click at [421, 82] on button "Yes / OK" at bounding box center [428, 82] width 29 height 6
click at [423, 93] on button "Yes / OK" at bounding box center [428, 92] width 29 height 6
click at [454, 350] on button "Save" at bounding box center [454, 349] width 28 height 9
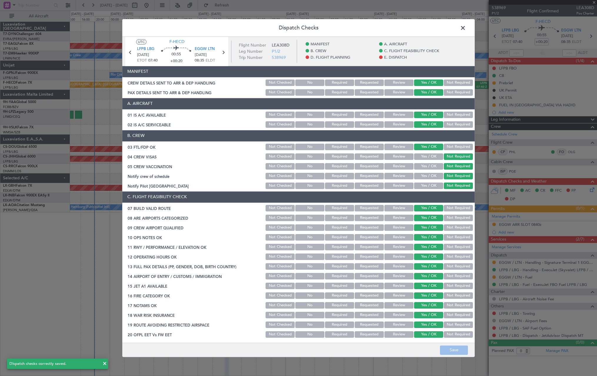
click at [466, 30] on span at bounding box center [466, 30] width 0 height 12
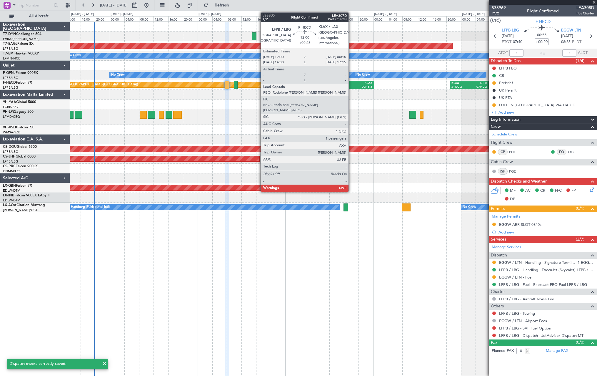
click at [351, 82] on div "LFPB" at bounding box center [341, 83] width 21 height 4
type input "+00:25"
type input "1"
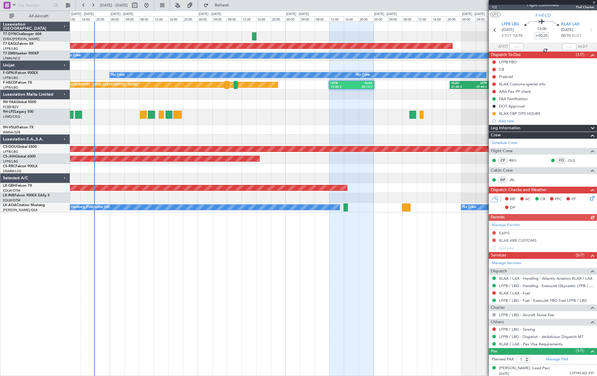
scroll to position [8, 0]
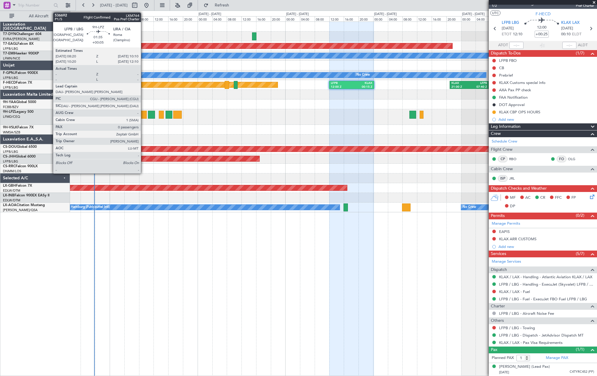
click at [144, 114] on div at bounding box center [143, 115] width 7 height 8
type input "+00:05"
type input "0"
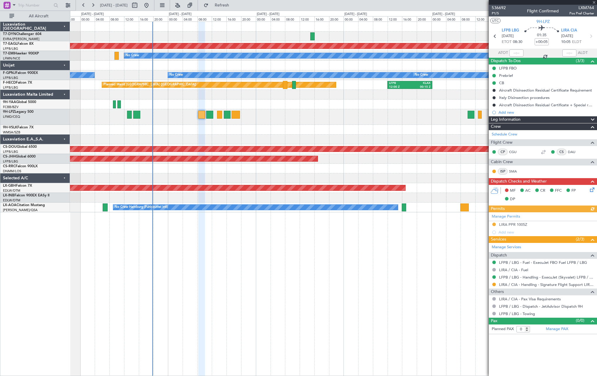
click at [249, 139] on div "Planned Maint Dubai (Al Maktoum Intl) Planned Maint No Crew No Crew No Crew No …" at bounding box center [333, 117] width 527 height 190
click at [493, 13] on span "P1/5" at bounding box center [499, 13] width 14 height 5
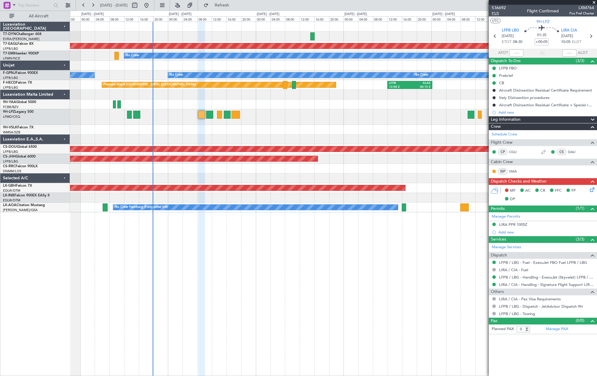
click at [495, 13] on span "P1/5" at bounding box center [499, 13] width 14 height 5
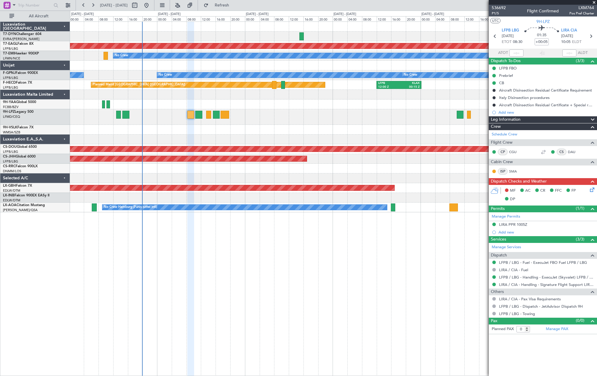
click at [446, 223] on div "Planned Maint Dubai (Al Maktoum Intl) Planned Maint No Crew No Crew No Crew No …" at bounding box center [333, 198] width 527 height 354
click at [492, 13] on span "P1/5" at bounding box center [499, 13] width 14 height 5
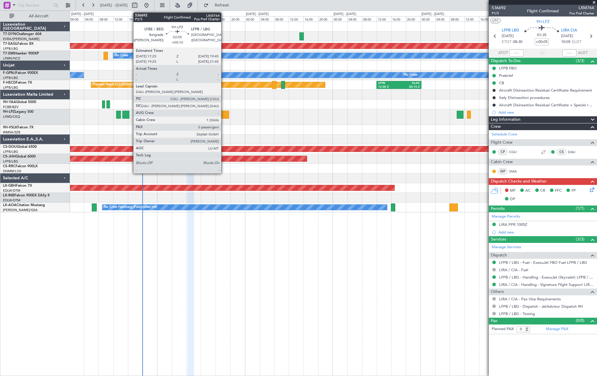
click at [224, 114] on div at bounding box center [225, 115] width 9 height 8
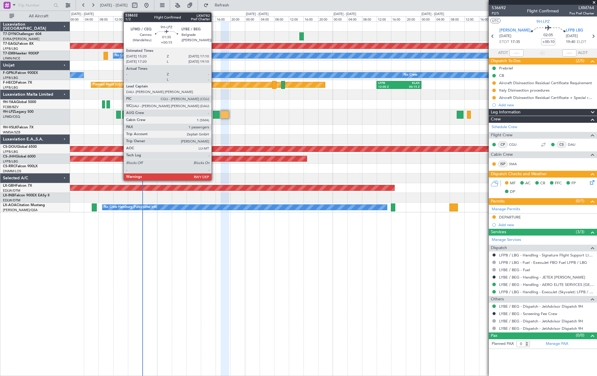
click at [214, 113] on div at bounding box center [216, 115] width 7 height 8
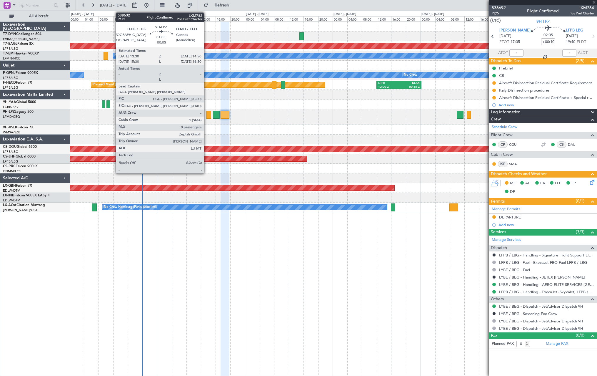
click at [207, 112] on div at bounding box center [208, 115] width 5 height 8
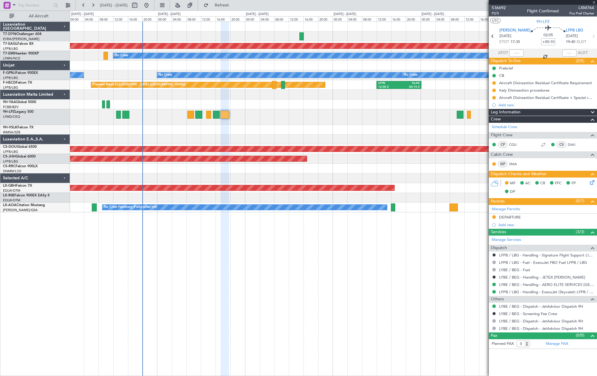
type input "+00:15"
type input "1"
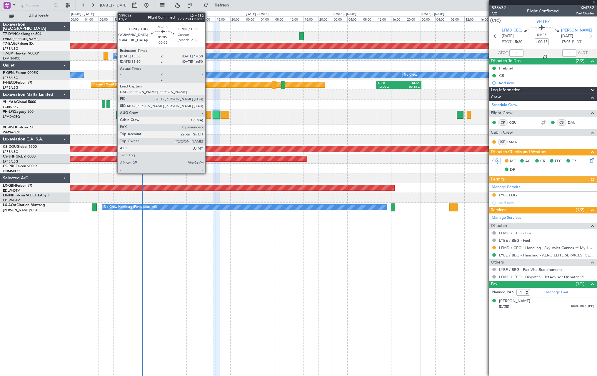
click at [208, 111] on div at bounding box center [208, 115] width 5 height 8
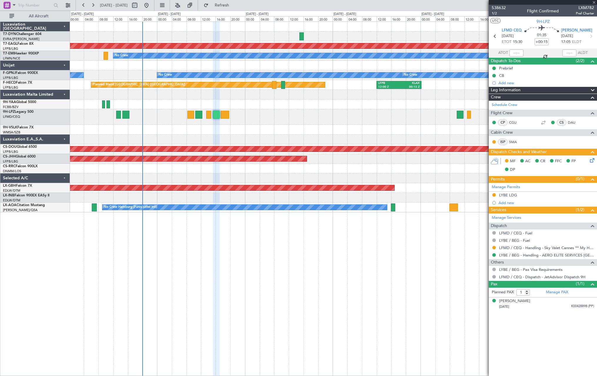
type input "-00:05"
type input "0"
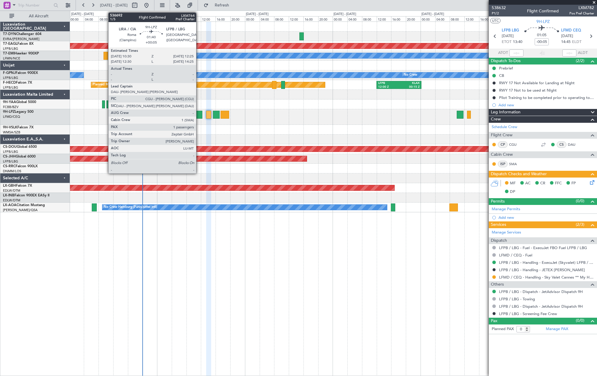
click at [199, 114] on div at bounding box center [198, 115] width 7 height 8
type input "+00:05"
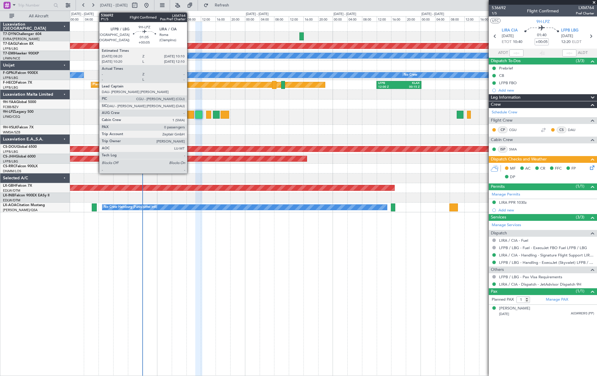
click at [190, 114] on div at bounding box center [190, 115] width 7 height 8
type input "0"
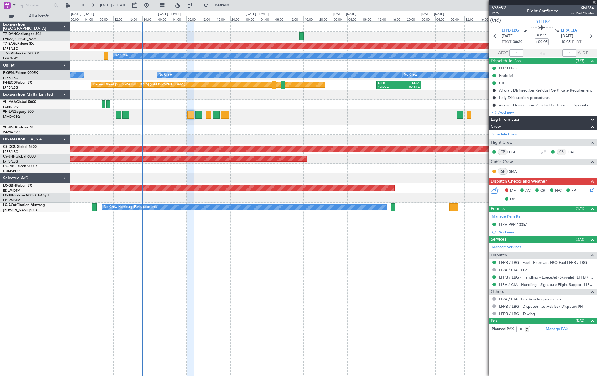
click at [536, 278] on link "LFPB / LBG - Handling - ExecuJet (Skyvalet) LFPB / LBG" at bounding box center [546, 277] width 95 height 5
click at [527, 284] on link "LIRA / CIA - Handling - Signature Flight Support LIRA / CIA" at bounding box center [546, 284] width 95 height 5
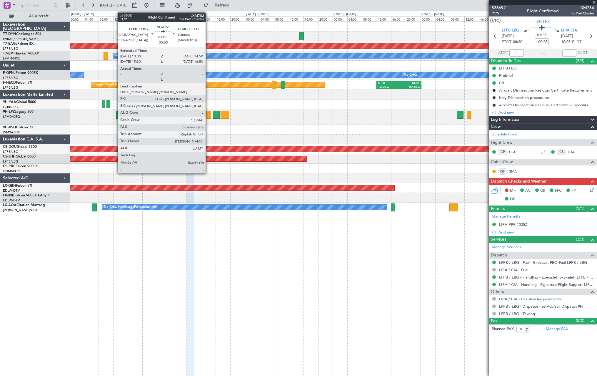
click at [208, 113] on div at bounding box center [208, 115] width 5 height 8
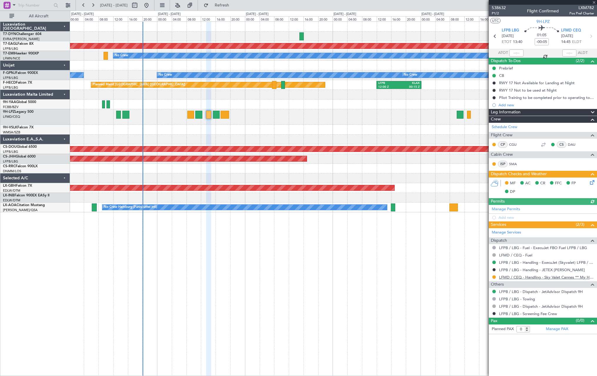
click at [521, 275] on link "LFMD / CEQ - Handling - Sky Valet Cannes ** My Handling**LFMD / CEQ" at bounding box center [546, 277] width 95 height 5
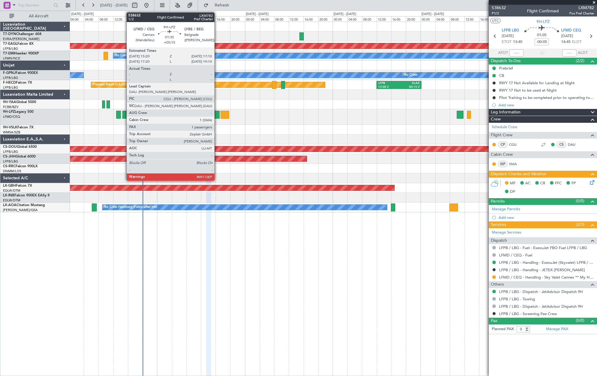
click at [217, 115] on div at bounding box center [216, 115] width 7 height 8
type input "+00:15"
type input "1"
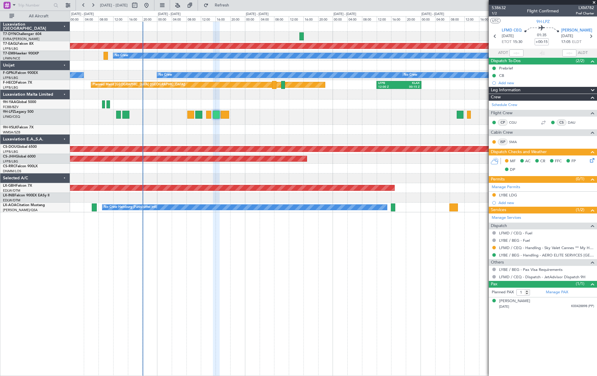
click at [521, 251] on div "LYBE / BEG - Handling - AERO ELITE SERVICES [GEOGRAPHIC_DATA]" at bounding box center [543, 254] width 108 height 7
click at [508, 256] on link "LYBE / BEG - Handling - AERO ELITE SERVICES [GEOGRAPHIC_DATA]" at bounding box center [546, 254] width 95 height 5
click at [591, 160] on icon at bounding box center [591, 159] width 5 height 5
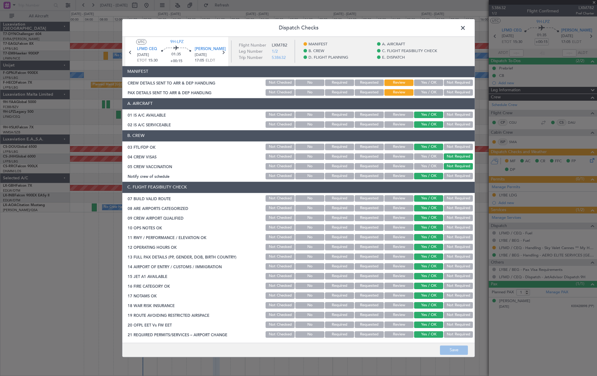
click at [427, 83] on button "Yes / OK" at bounding box center [428, 82] width 29 height 6
click at [426, 95] on button "Yes / OK" at bounding box center [428, 92] width 29 height 6
click at [454, 351] on button "Save" at bounding box center [454, 349] width 28 height 9
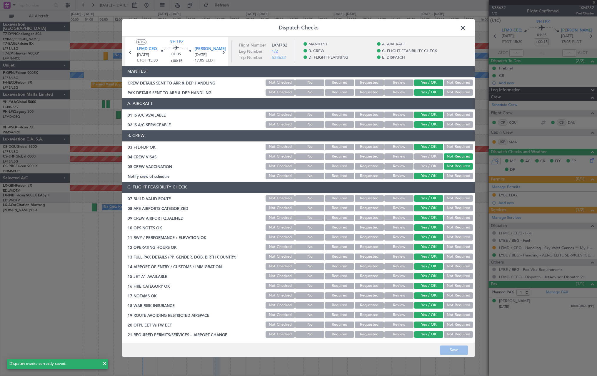
click at [466, 27] on span at bounding box center [466, 30] width 0 height 12
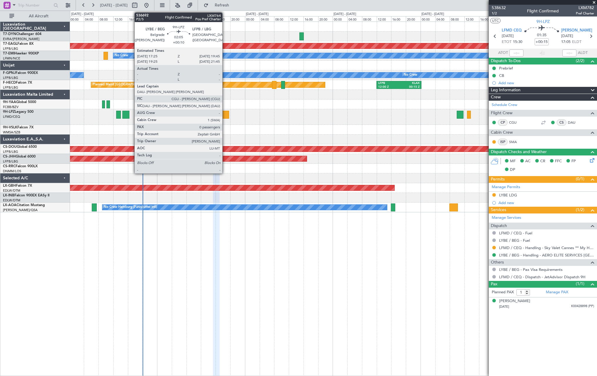
click at [225, 114] on div at bounding box center [225, 115] width 9 height 8
click at [227, 115] on div at bounding box center [225, 115] width 9 height 8
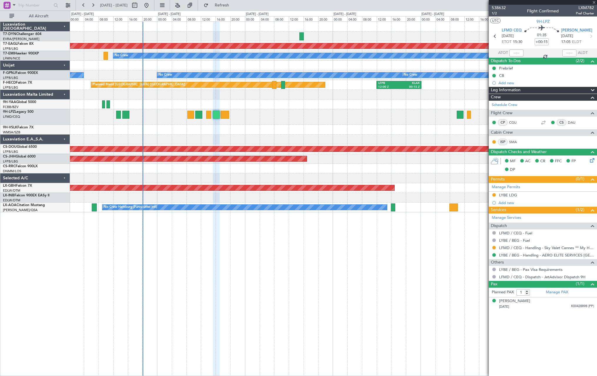
type input "+00:10"
type input "0"
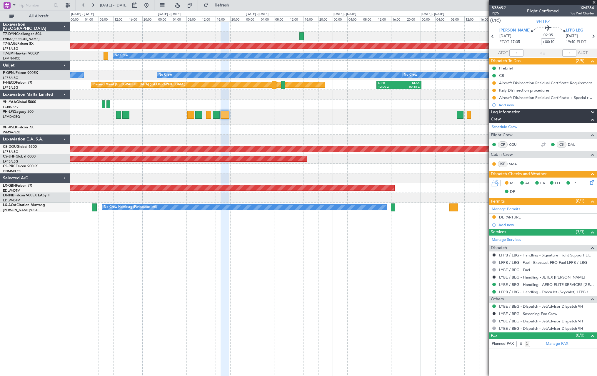
click at [589, 182] on icon at bounding box center [591, 181] width 5 height 5
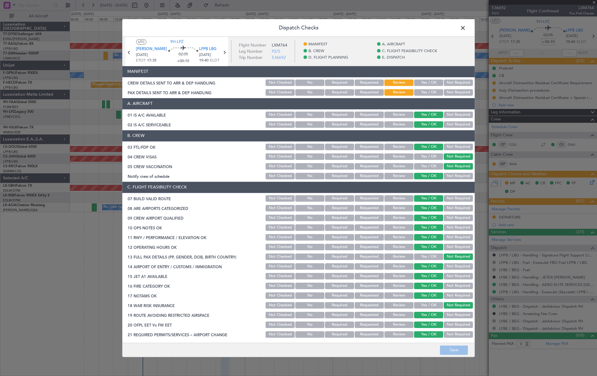
click at [421, 80] on button "Yes / OK" at bounding box center [428, 82] width 29 height 6
click at [426, 93] on button "Yes / OK" at bounding box center [428, 92] width 29 height 6
click at [447, 346] on button "Save" at bounding box center [454, 349] width 28 height 9
click at [466, 31] on span at bounding box center [466, 30] width 0 height 12
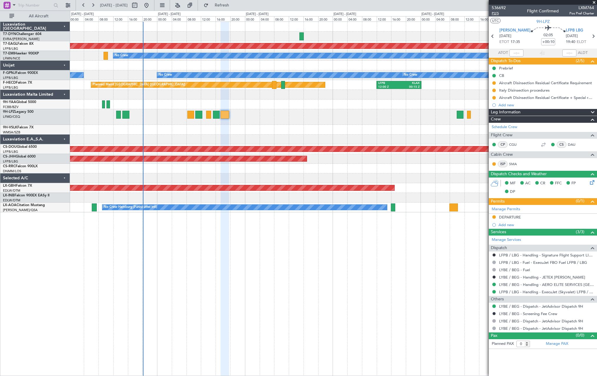
click at [493, 14] on span "P2/5" at bounding box center [499, 13] width 14 height 5
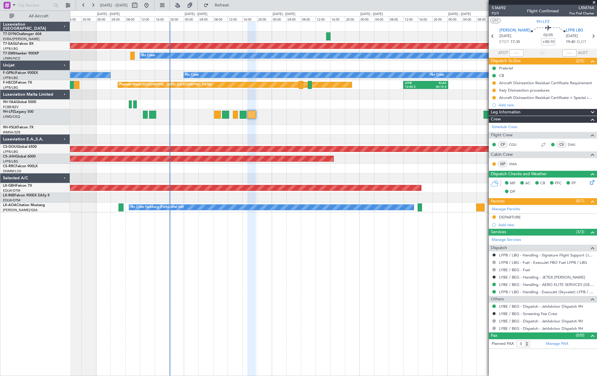
click at [399, 101] on div at bounding box center [333, 104] width 527 height 10
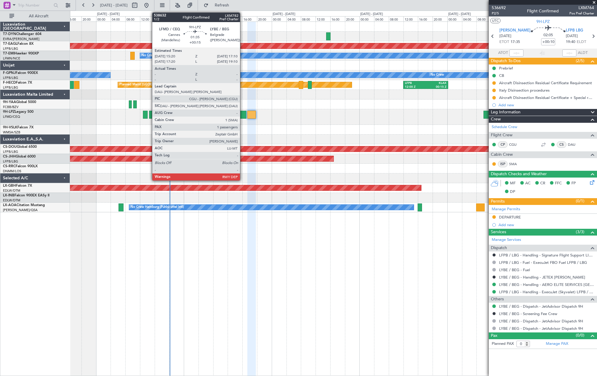
click at [243, 115] on div at bounding box center [243, 115] width 7 height 8
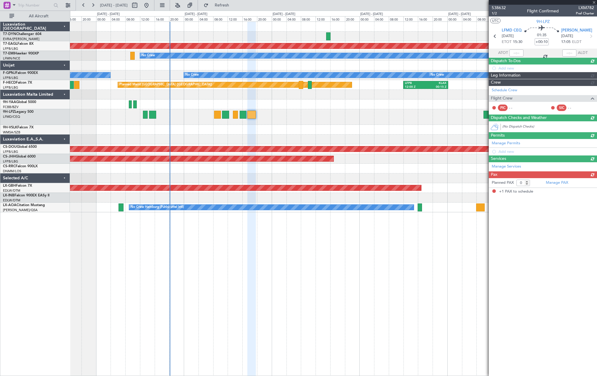
type input "+00:15"
type input "1"
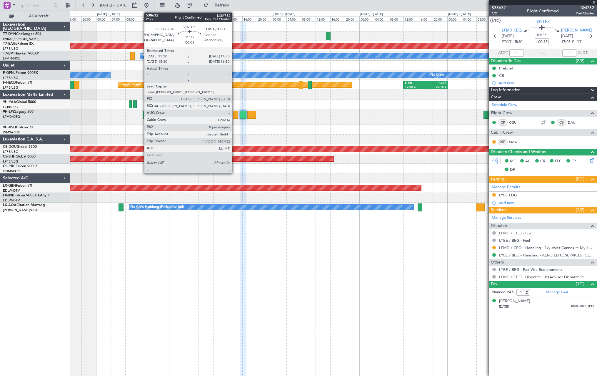
click at [235, 114] on div at bounding box center [235, 115] width 5 height 8
type input "-00:05"
type input "0"
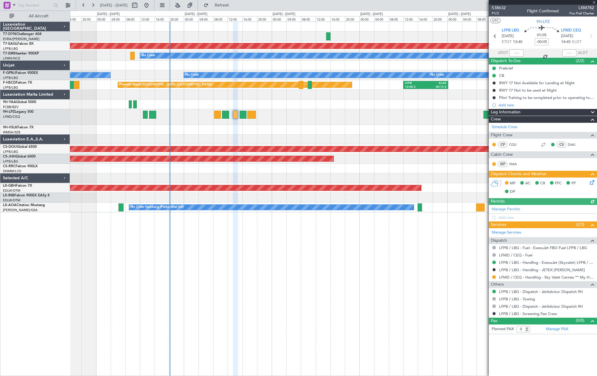
click at [592, 183] on icon at bounding box center [591, 181] width 5 height 5
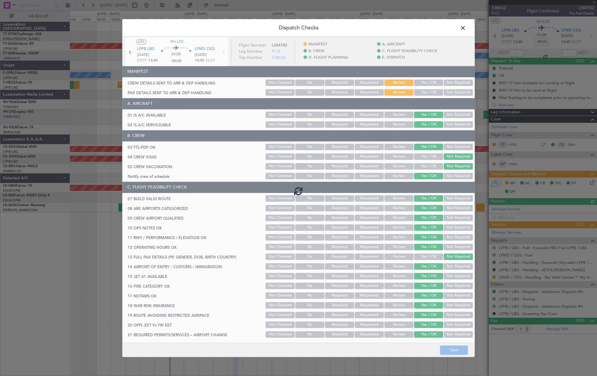
click at [425, 86] on div at bounding box center [298, 191] width 353 height 308
click at [422, 82] on div at bounding box center [298, 191] width 353 height 308
click at [424, 82] on div at bounding box center [298, 191] width 353 height 308
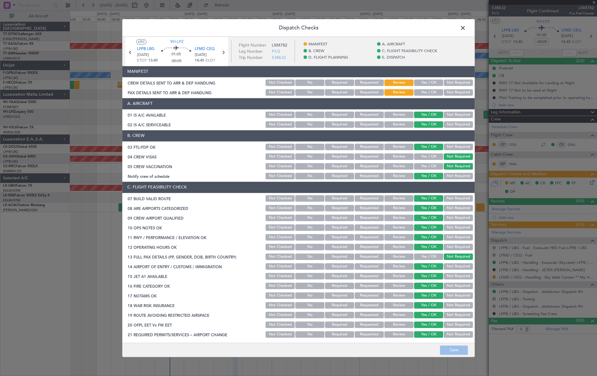
click at [424, 82] on button "Yes / OK" at bounding box center [428, 82] width 29 height 6
click at [425, 89] on button "Yes / OK" at bounding box center [428, 92] width 29 height 6
click at [451, 348] on button "Save" at bounding box center [454, 349] width 28 height 9
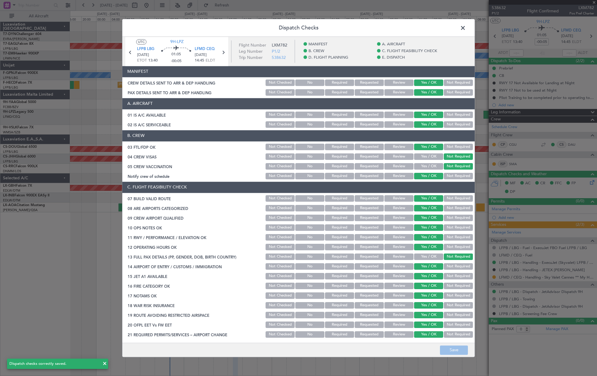
click at [466, 28] on span at bounding box center [466, 30] width 0 height 12
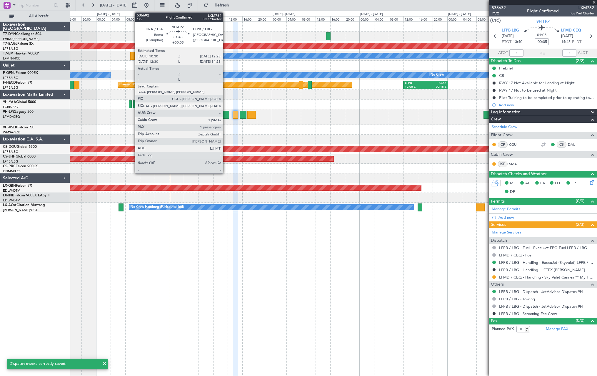
click at [226, 113] on div at bounding box center [225, 115] width 7 height 8
type input "+00:05"
type input "1"
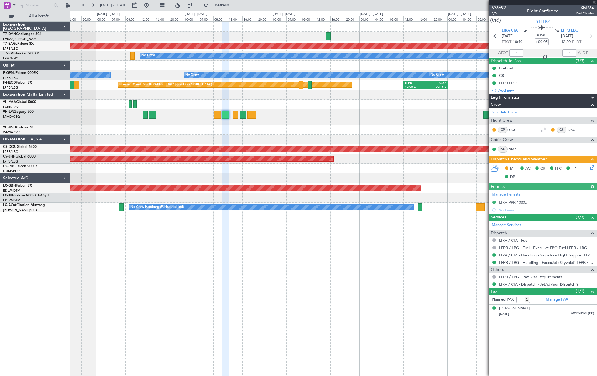
click at [594, 167] on icon at bounding box center [591, 166] width 5 height 5
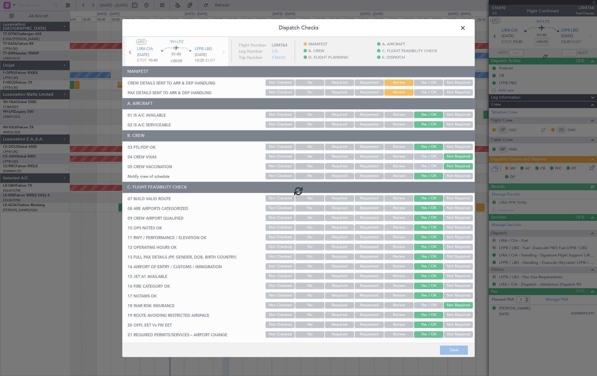
click at [430, 81] on div at bounding box center [298, 191] width 353 height 308
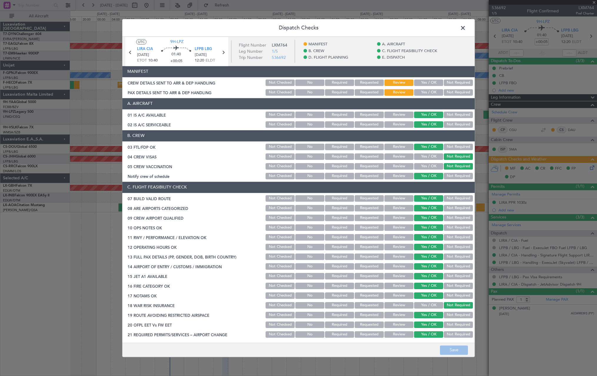
click at [419, 83] on button "Yes / OK" at bounding box center [428, 82] width 29 height 6
click at [426, 94] on button "Yes / OK" at bounding box center [428, 92] width 29 height 6
click at [454, 350] on button "Save" at bounding box center [454, 349] width 28 height 9
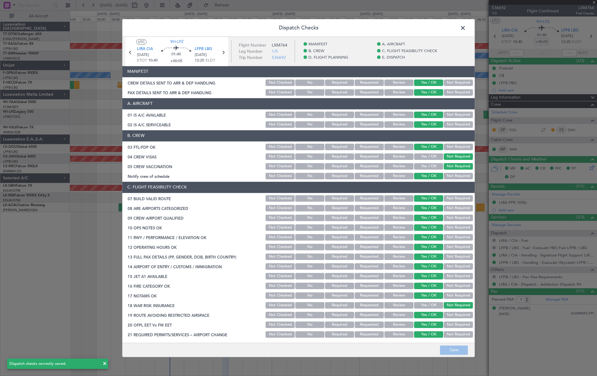
click at [466, 30] on span at bounding box center [466, 30] width 0 height 12
click at [463, 30] on div at bounding box center [333, 27] width 527 height 10
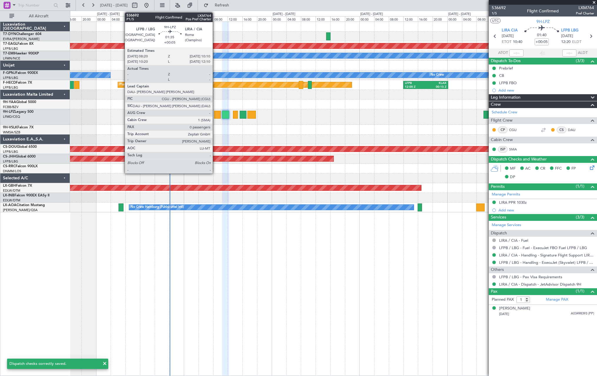
click at [215, 114] on div at bounding box center [217, 115] width 7 height 8
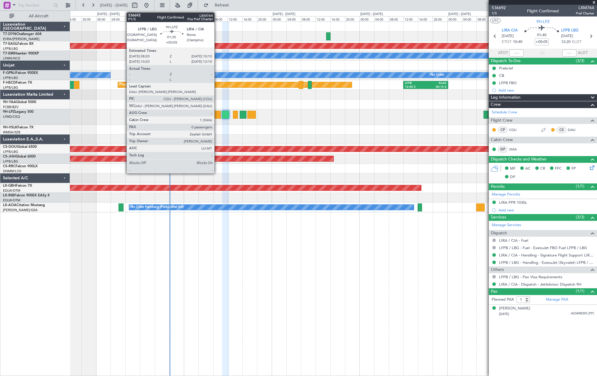
click at [217, 115] on div at bounding box center [217, 115] width 7 height 8
type input "0"
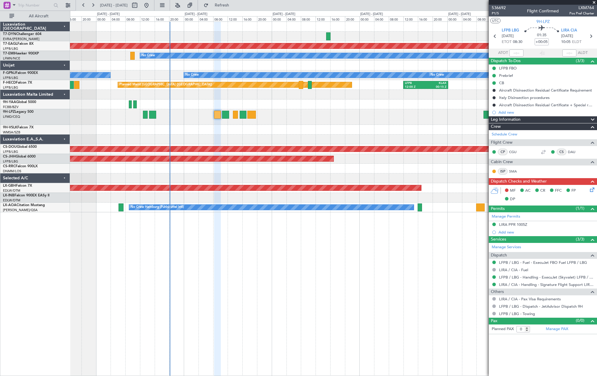
click at [591, 190] on icon at bounding box center [591, 188] width 5 height 5
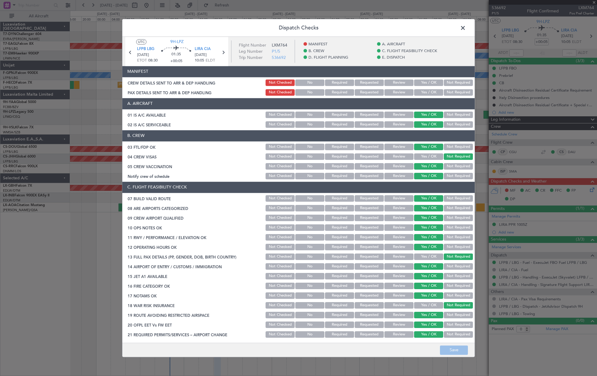
click at [429, 81] on button "Yes / OK" at bounding box center [428, 82] width 29 height 6
click at [424, 93] on button "Yes / OK" at bounding box center [428, 92] width 29 height 6
click at [455, 346] on button "Save" at bounding box center [454, 349] width 28 height 9
